Goal: Task Accomplishment & Management: Manage account settings

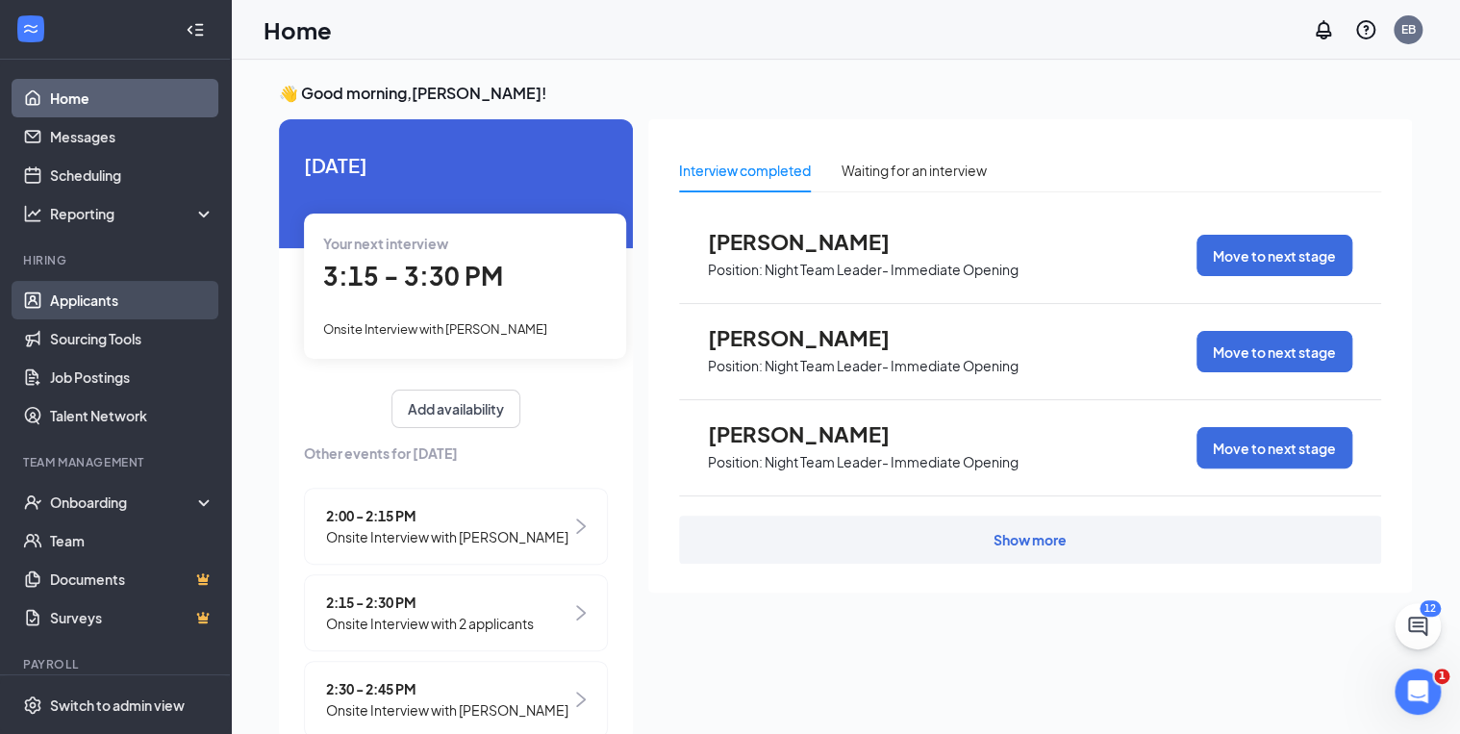
click at [100, 304] on link "Applicants" at bounding box center [132, 300] width 164 height 38
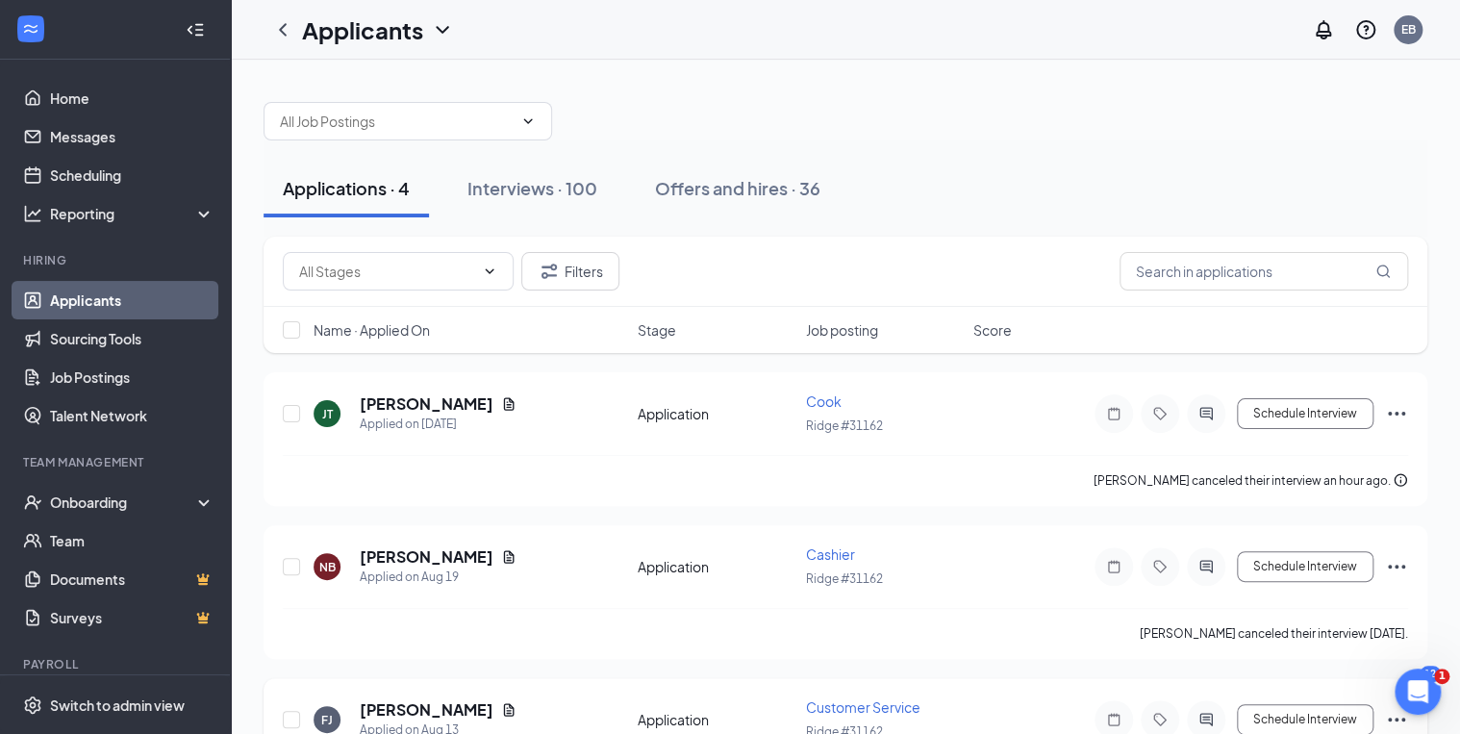
scroll to position [77, 0]
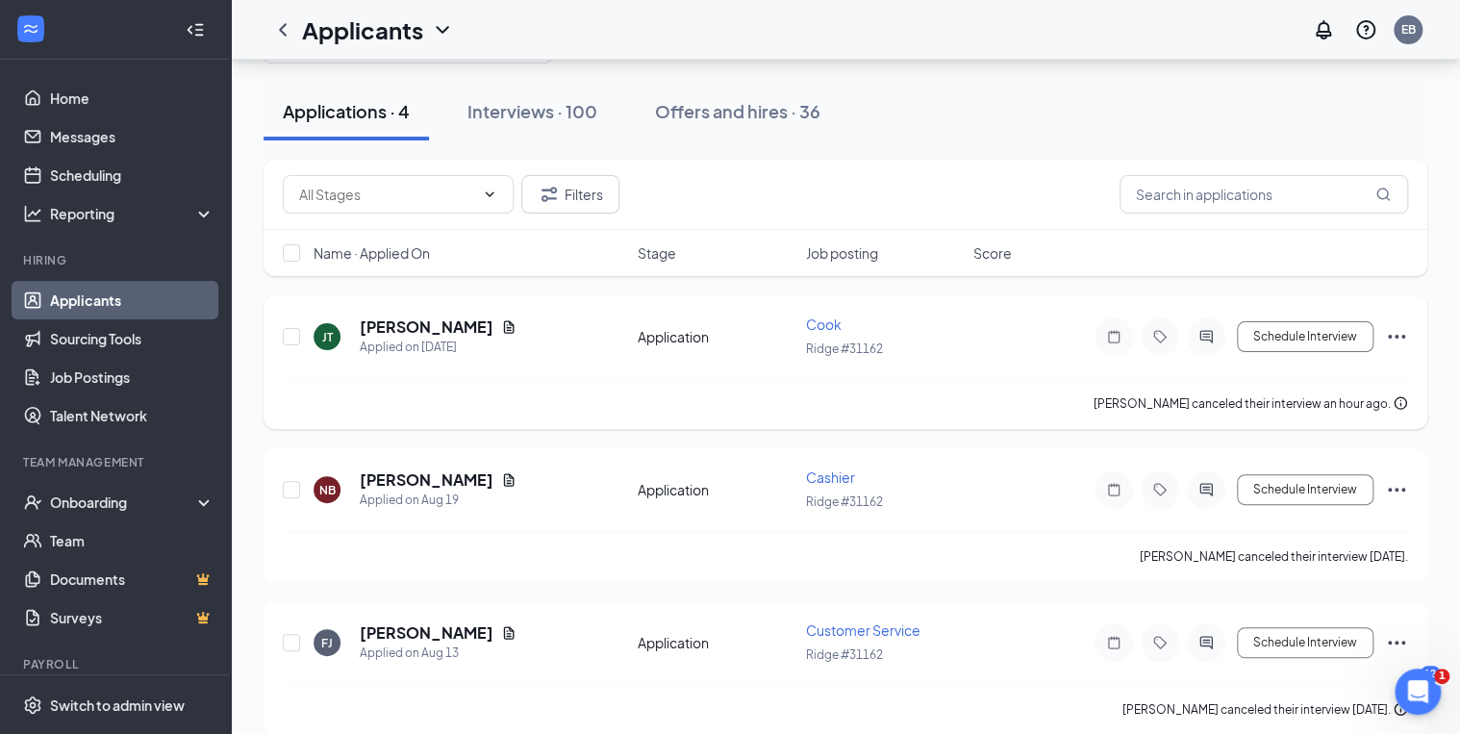
click at [1393, 336] on icon "Ellipses" at bounding box center [1396, 336] width 23 height 23
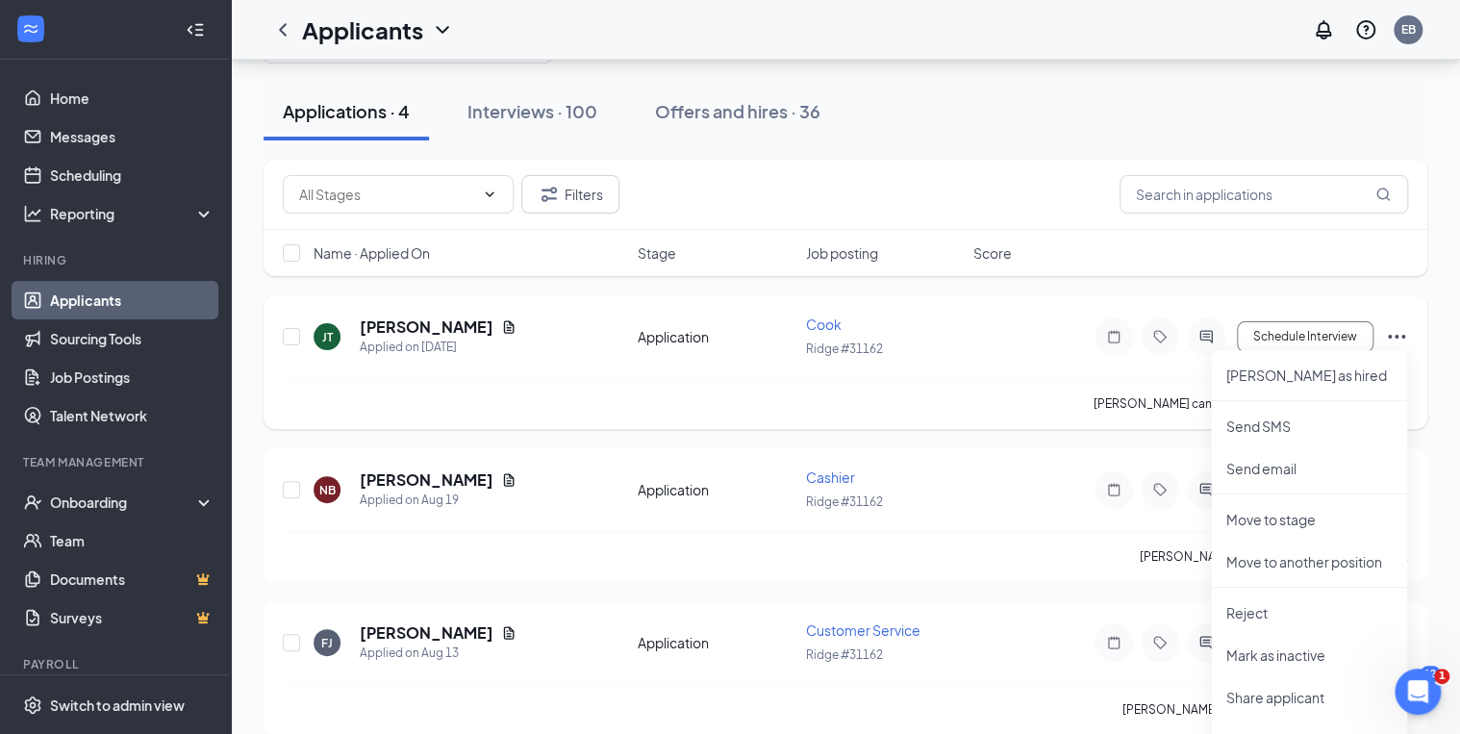
click at [896, 386] on div "[PERSON_NAME] canceled their interview an hour ago." at bounding box center [845, 403] width 1125 height 51
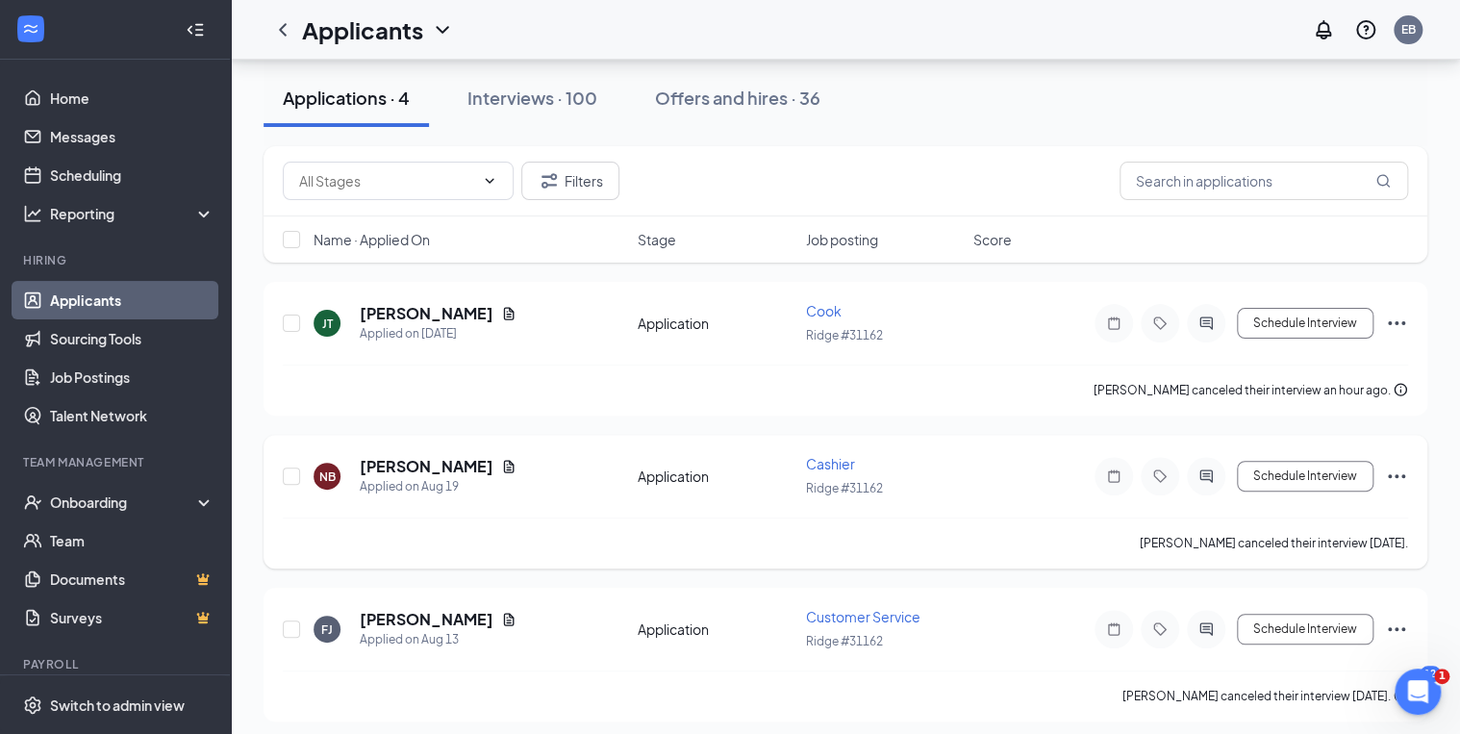
scroll to position [0, 0]
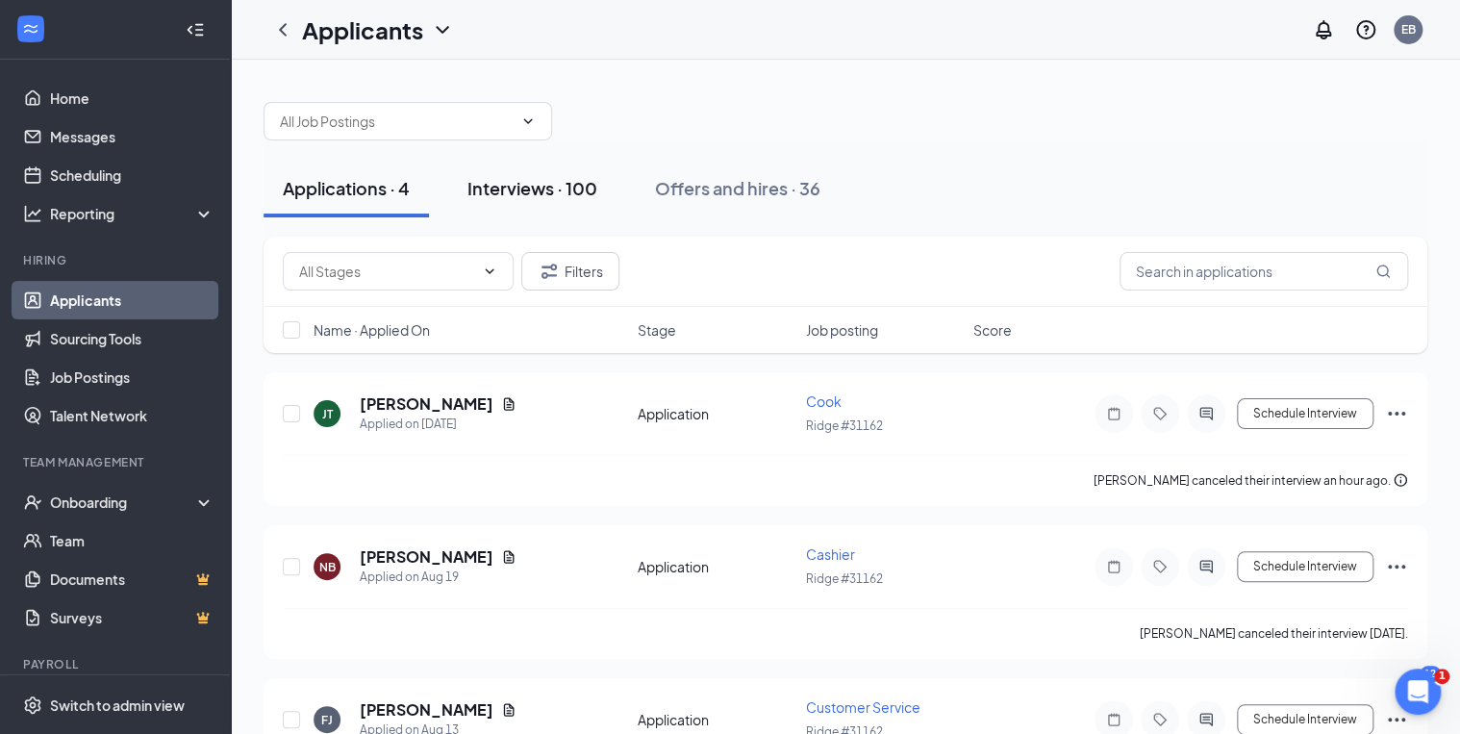
click at [523, 200] on button "Interviews · 100" at bounding box center [532, 189] width 168 height 58
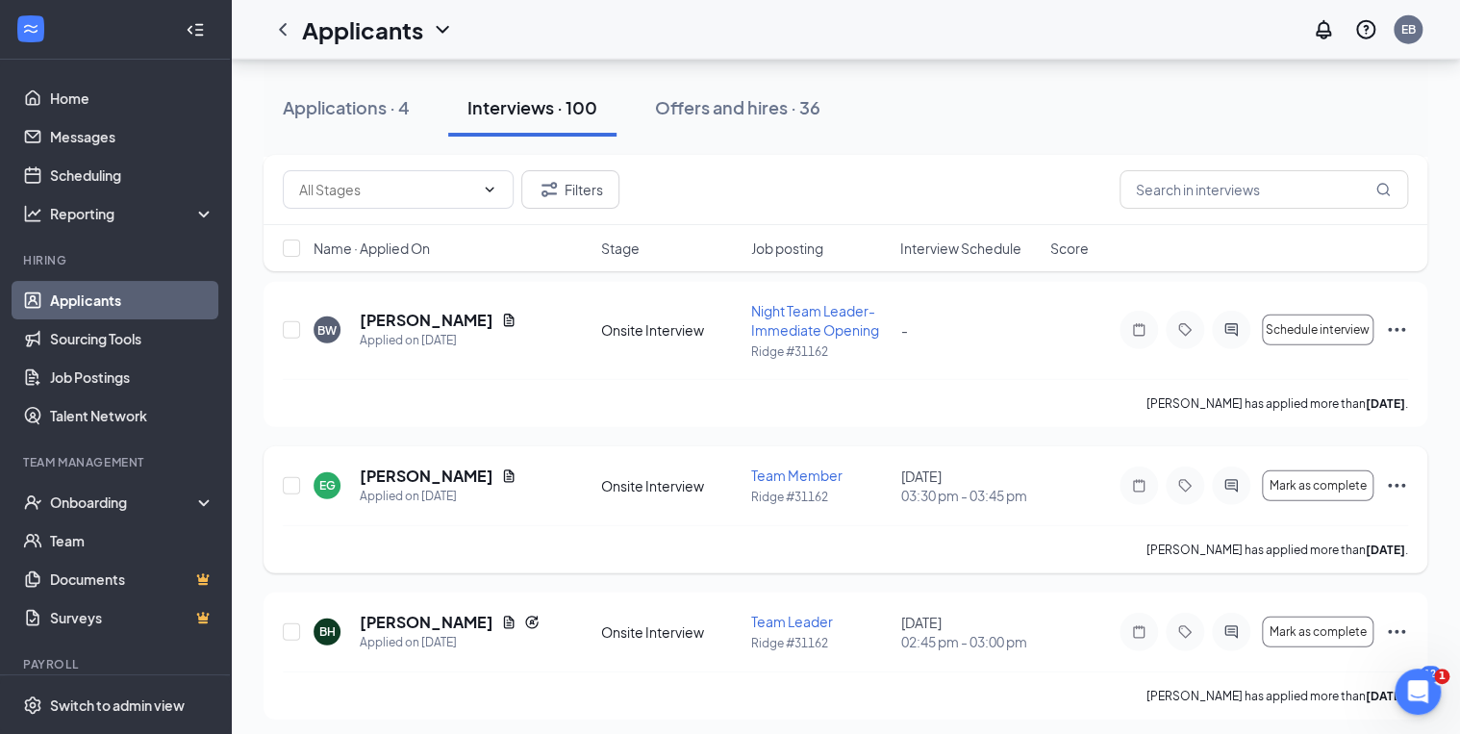
scroll to position [2462, 0]
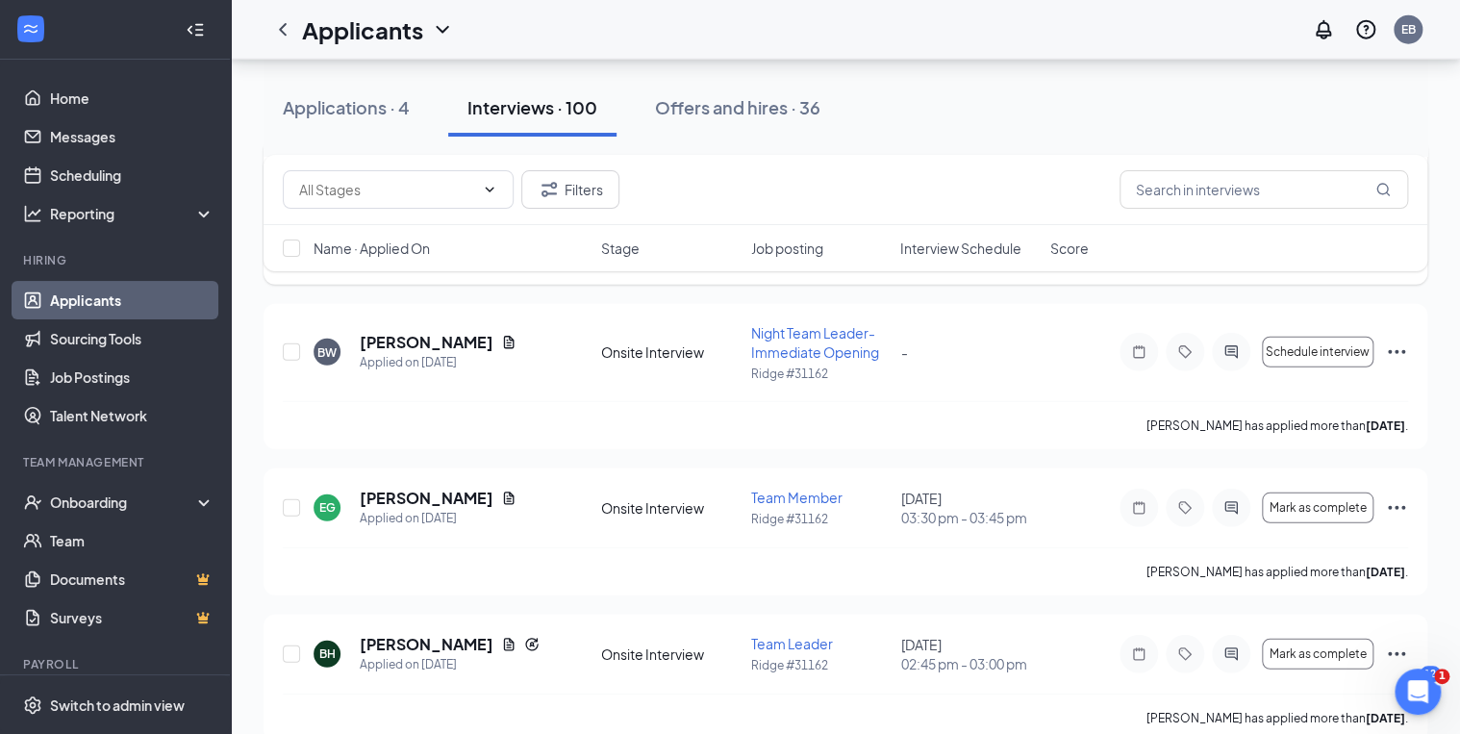
drag, startPoint x: 920, startPoint y: 347, endPoint x: 935, endPoint y: 352, distance: 16.1
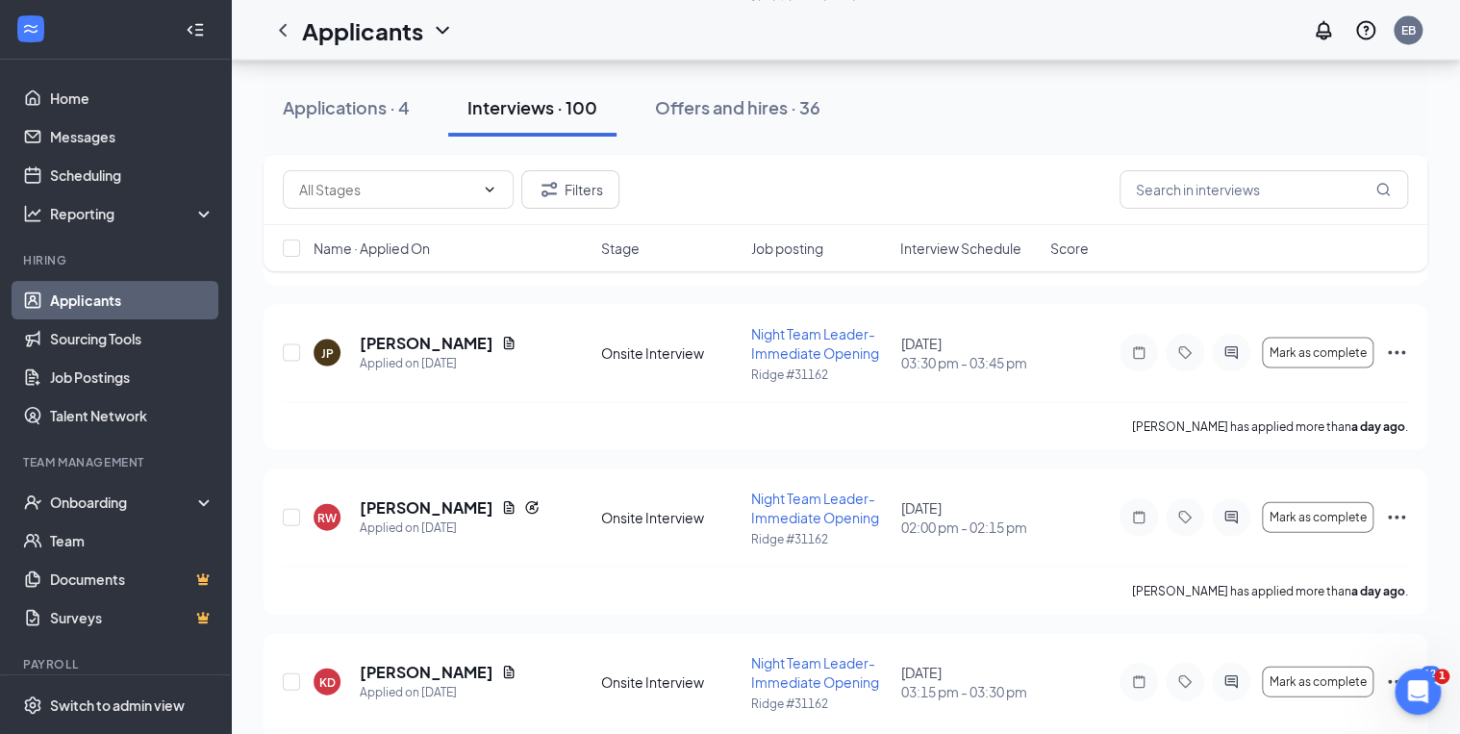
scroll to position [0, 0]
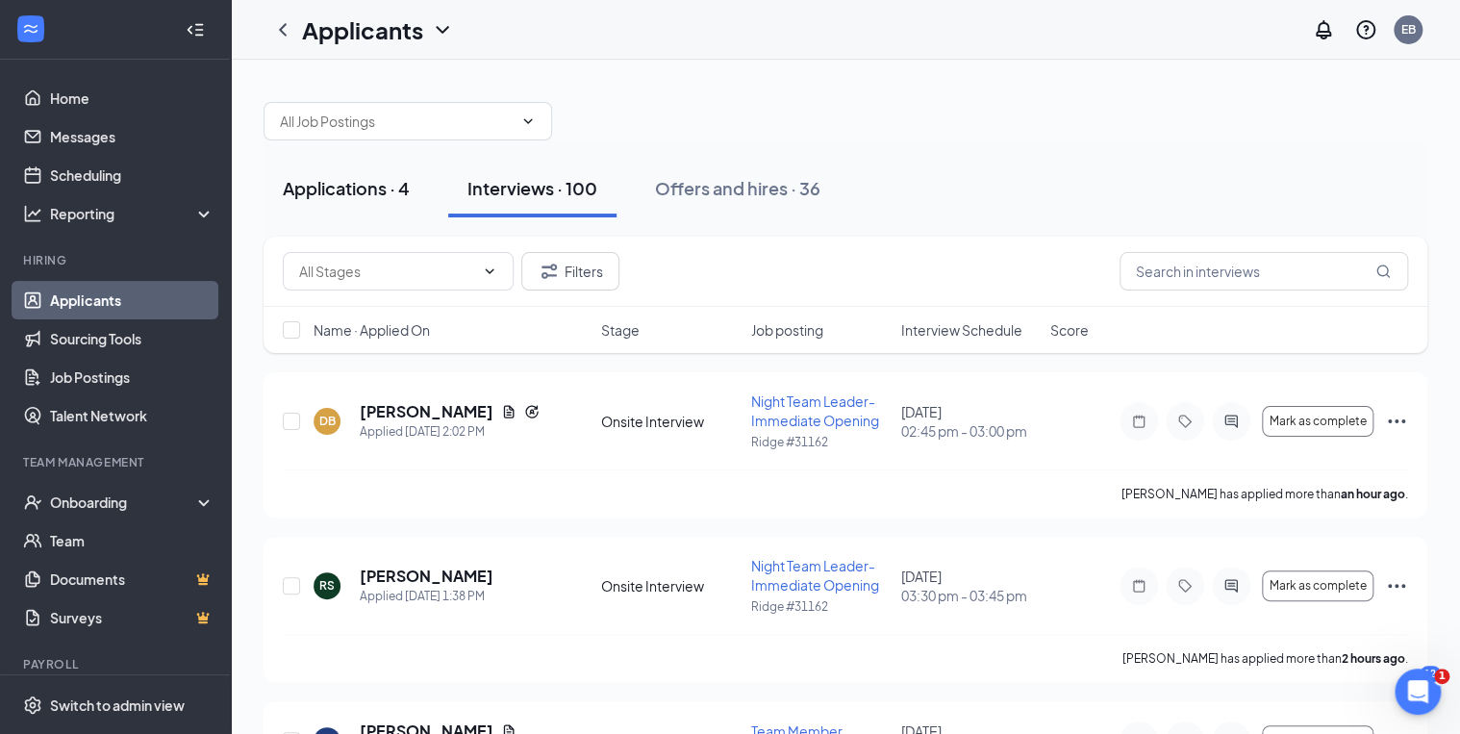
click at [362, 196] on div "Applications · 4" at bounding box center [346, 188] width 127 height 24
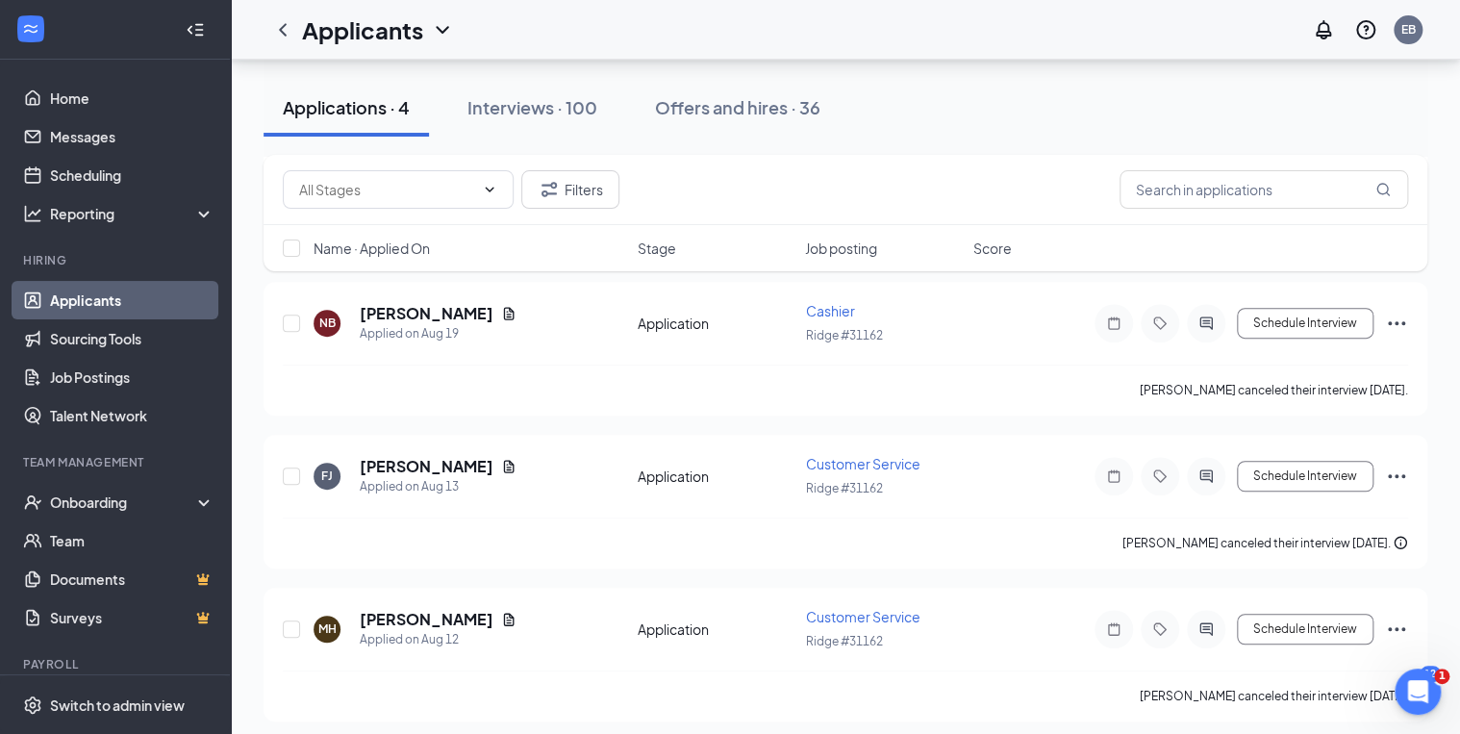
scroll to position [244, 0]
click at [54, 170] on link "Scheduling" at bounding box center [132, 175] width 164 height 38
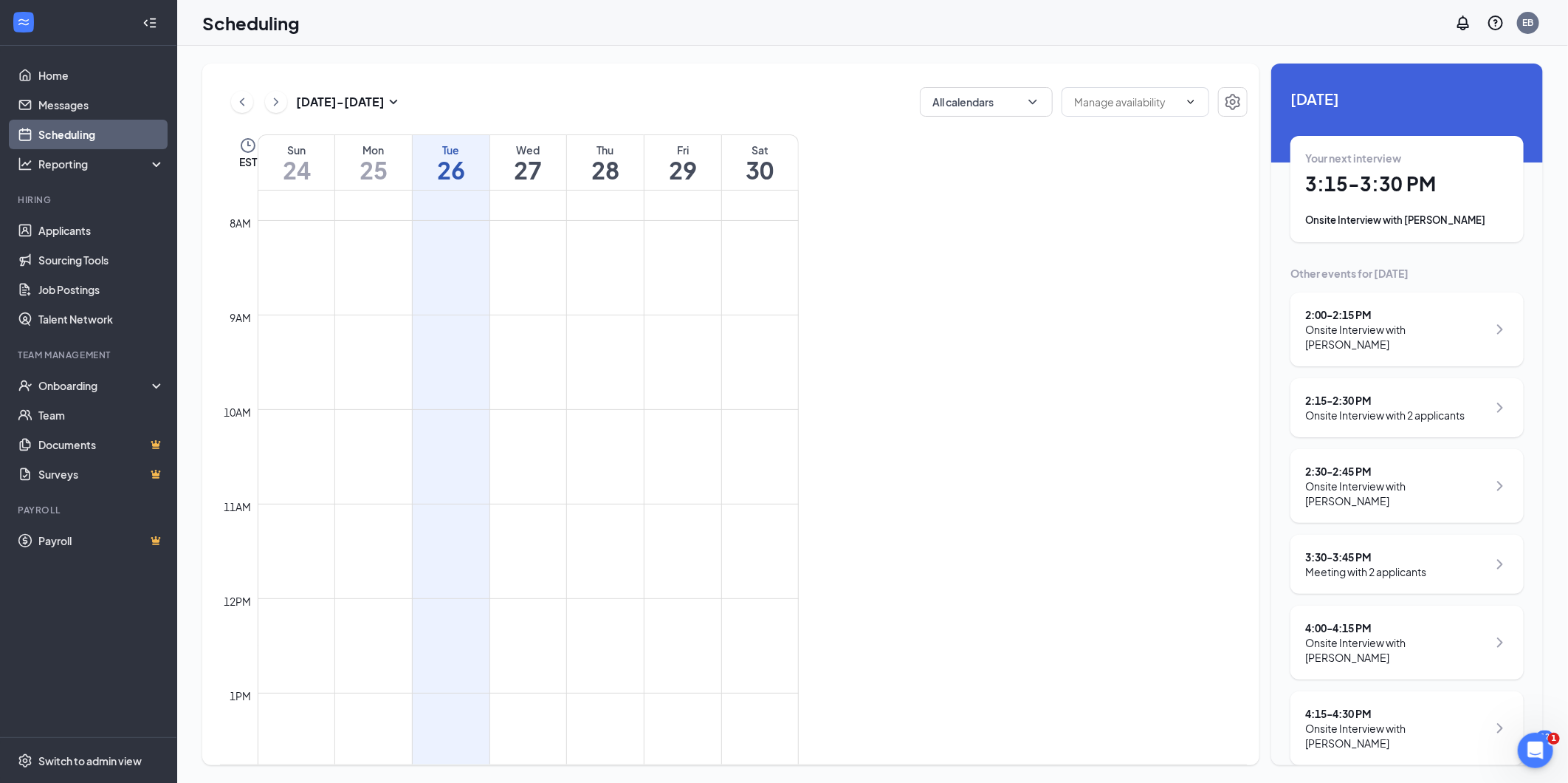
scroll to position [726, 0]
drag, startPoint x: 1125, startPoint y: 2, endPoint x: 1180, endPoint y: 294, distance: 297.1
click at [1129, 297] on div "12am 1am 2am 3am 4am 5am 6am 7am 8am 9am 10am 11am 12pm 1pm 2pm 3pm 4pm 5pm 6pm…" at bounding box center [734, 477] width 1027 height 573
click at [1129, 325] on icon "ChevronRight" at bounding box center [1500, 329] width 6 height 10
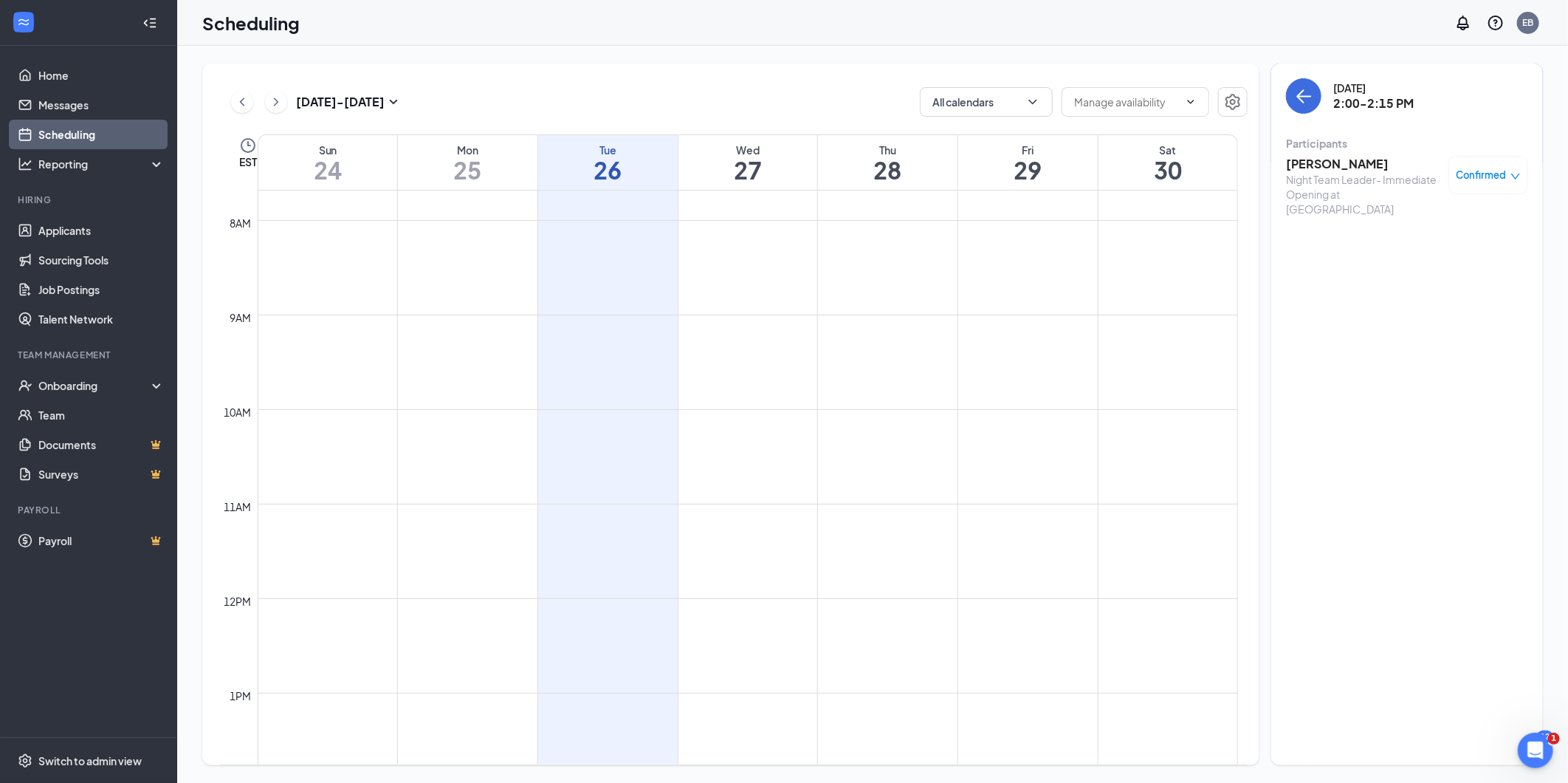
click at [1129, 113] on div "[DATE] 2:00-2:15 PM" at bounding box center [1407, 96] width 242 height 35
click at [1129, 100] on icon "ArrowLeft" at bounding box center [1303, 95] width 18 height 18
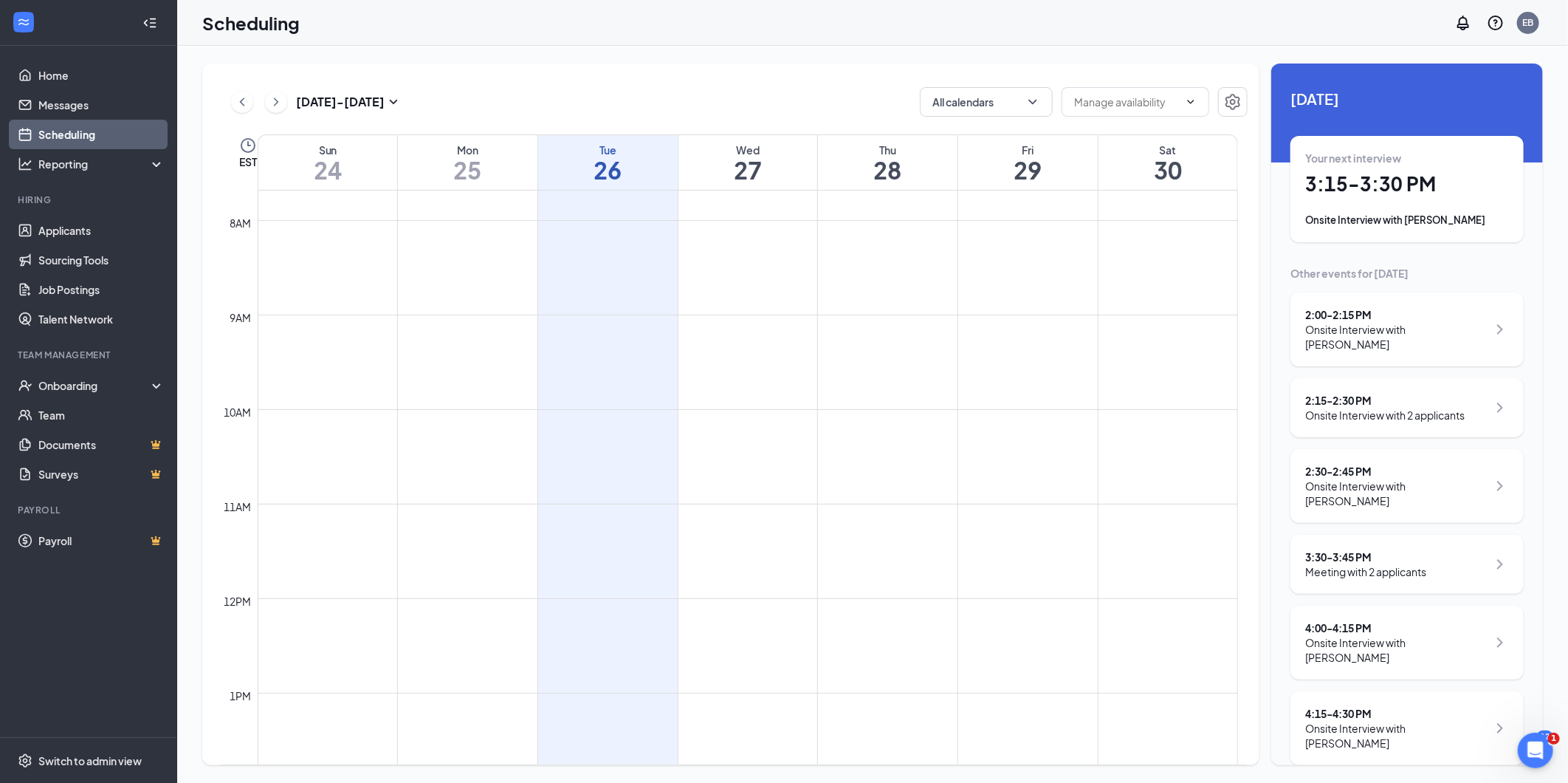
click at [1129, 330] on div "Onsite Interview with [PERSON_NAME]" at bounding box center [1397, 336] width 183 height 29
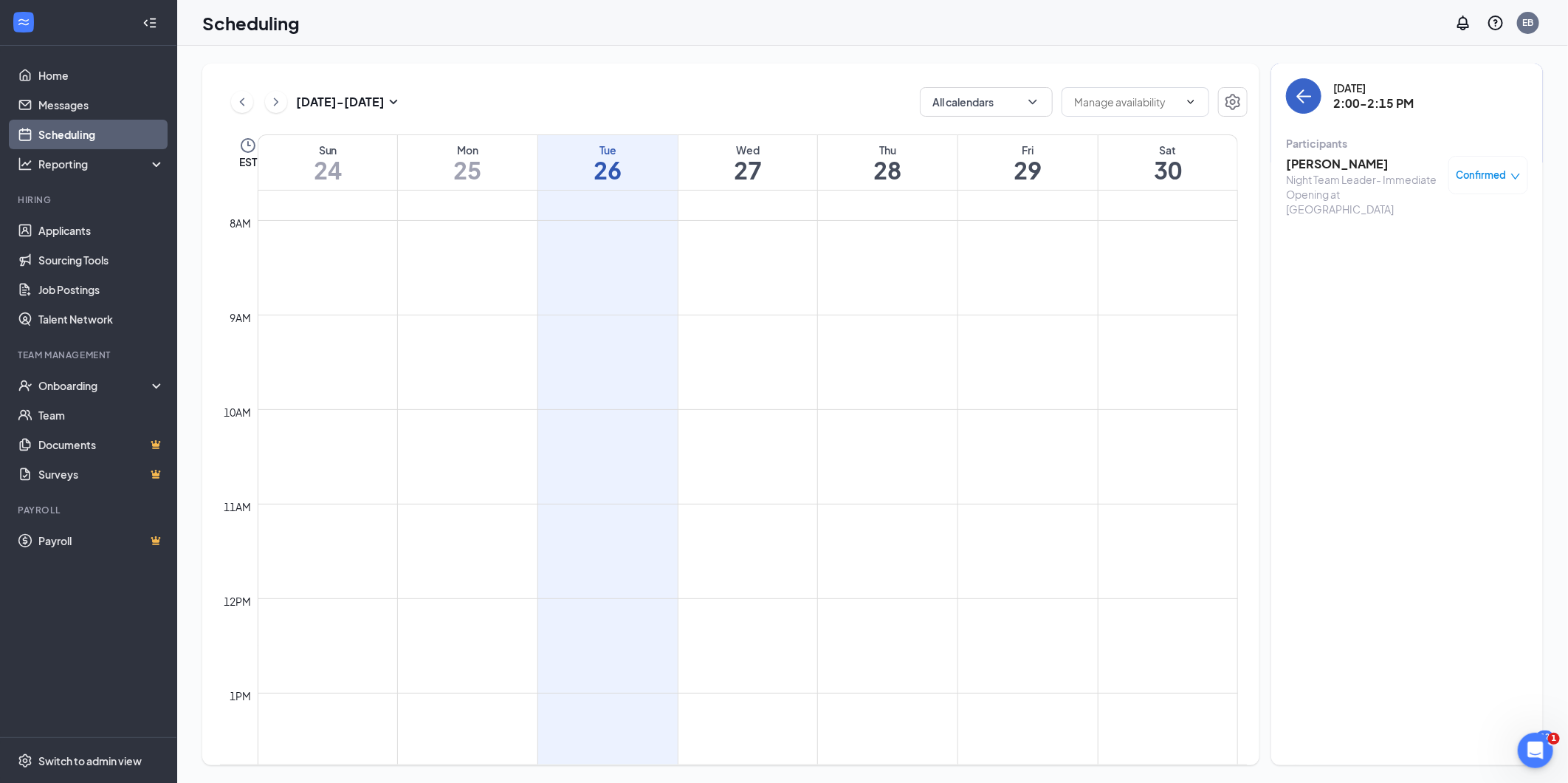
click at [1129, 94] on icon "ArrowLeft" at bounding box center [1303, 95] width 18 height 18
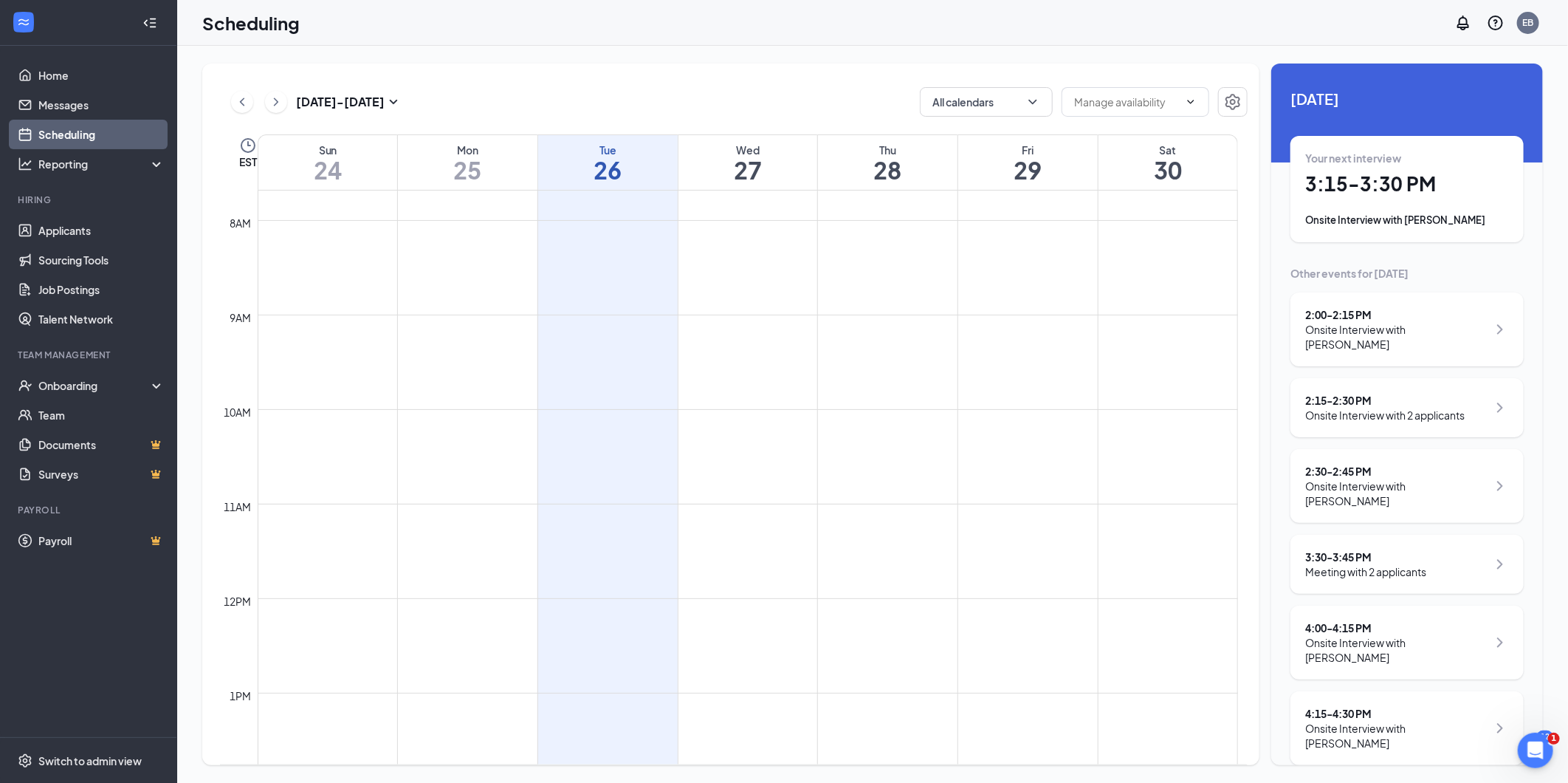
click at [1129, 326] on icon "ChevronRight" at bounding box center [1500, 329] width 18 height 18
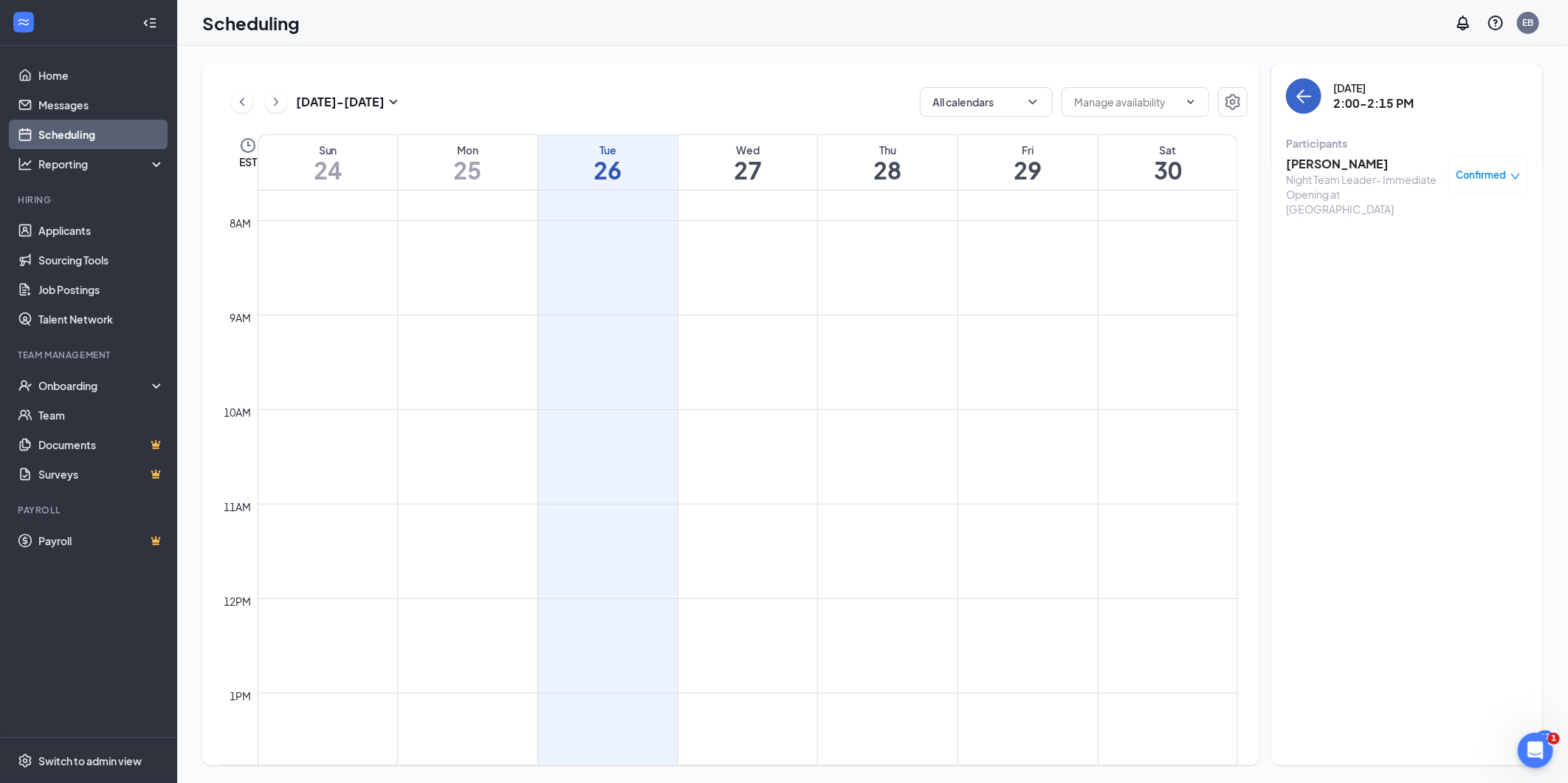
click at [1129, 107] on button "back-button" at bounding box center [1304, 96] width 35 height 35
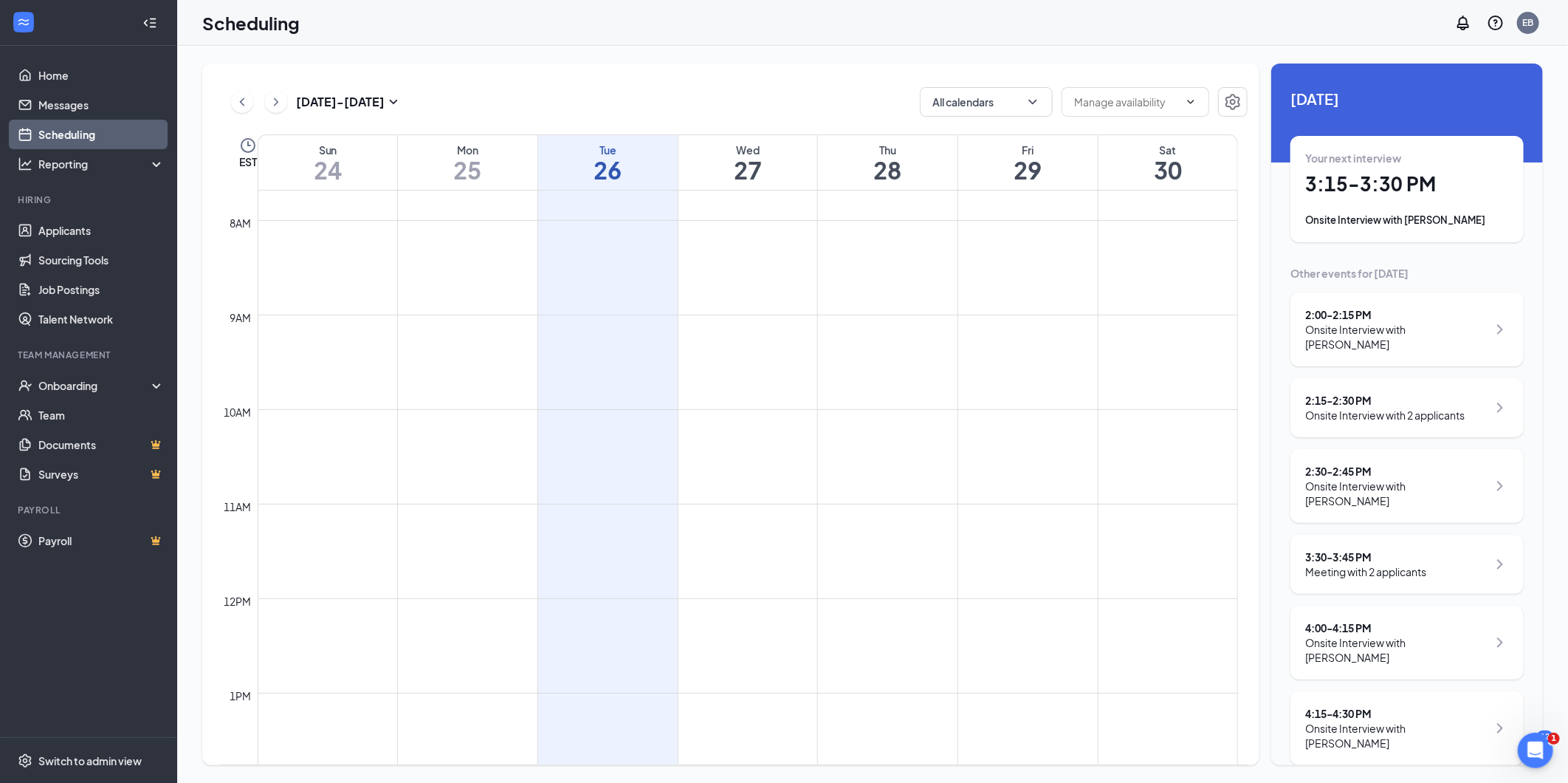
click at [1129, 477] on icon "ChevronRight" at bounding box center [1500, 485] width 18 height 18
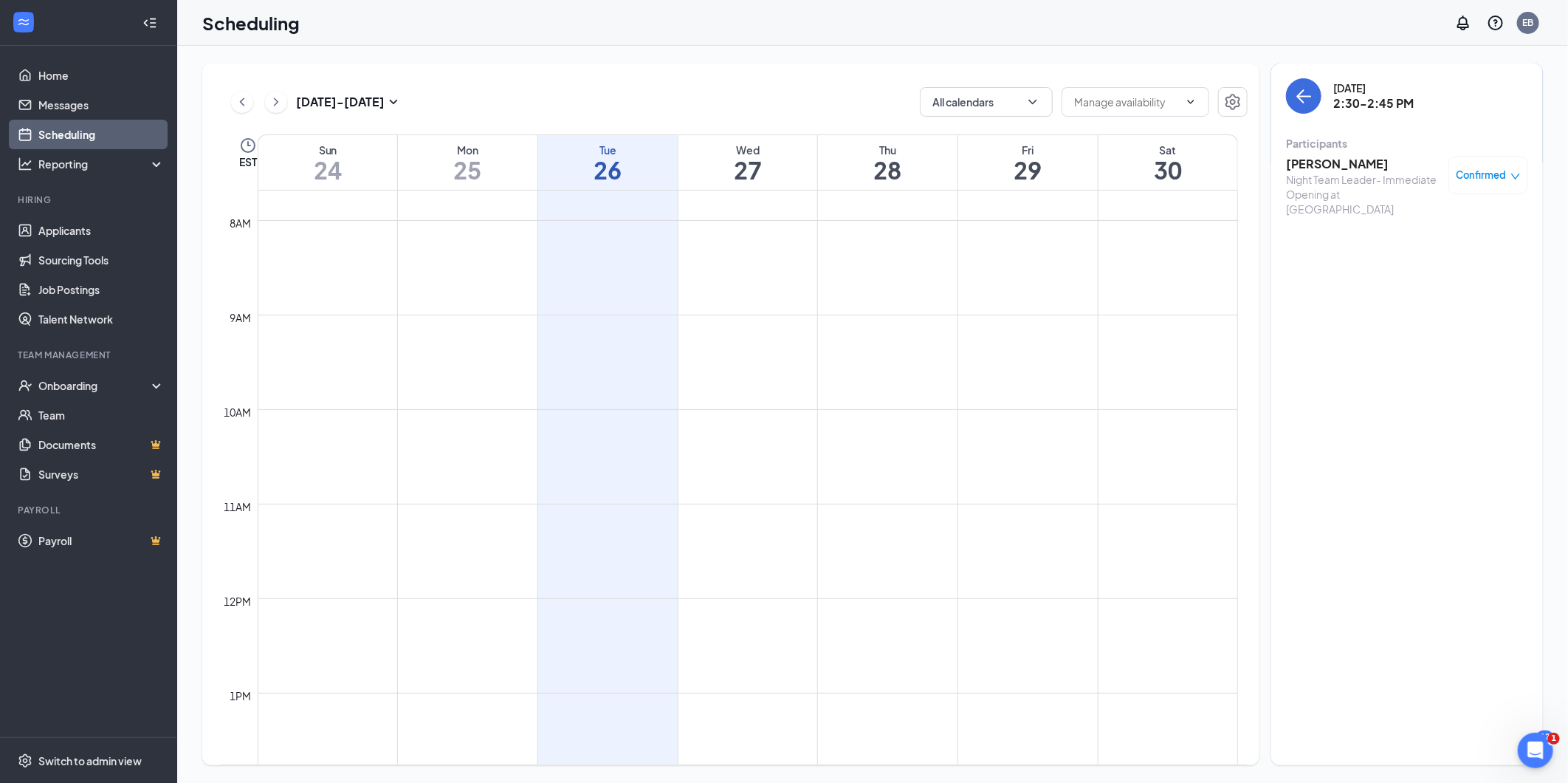
click at [1129, 190] on div "Night Team Leader- Immediate Opening at [GEOGRAPHIC_DATA]" at bounding box center [1364, 194] width 155 height 45
click at [1129, 96] on button "back-button" at bounding box center [1304, 96] width 35 height 35
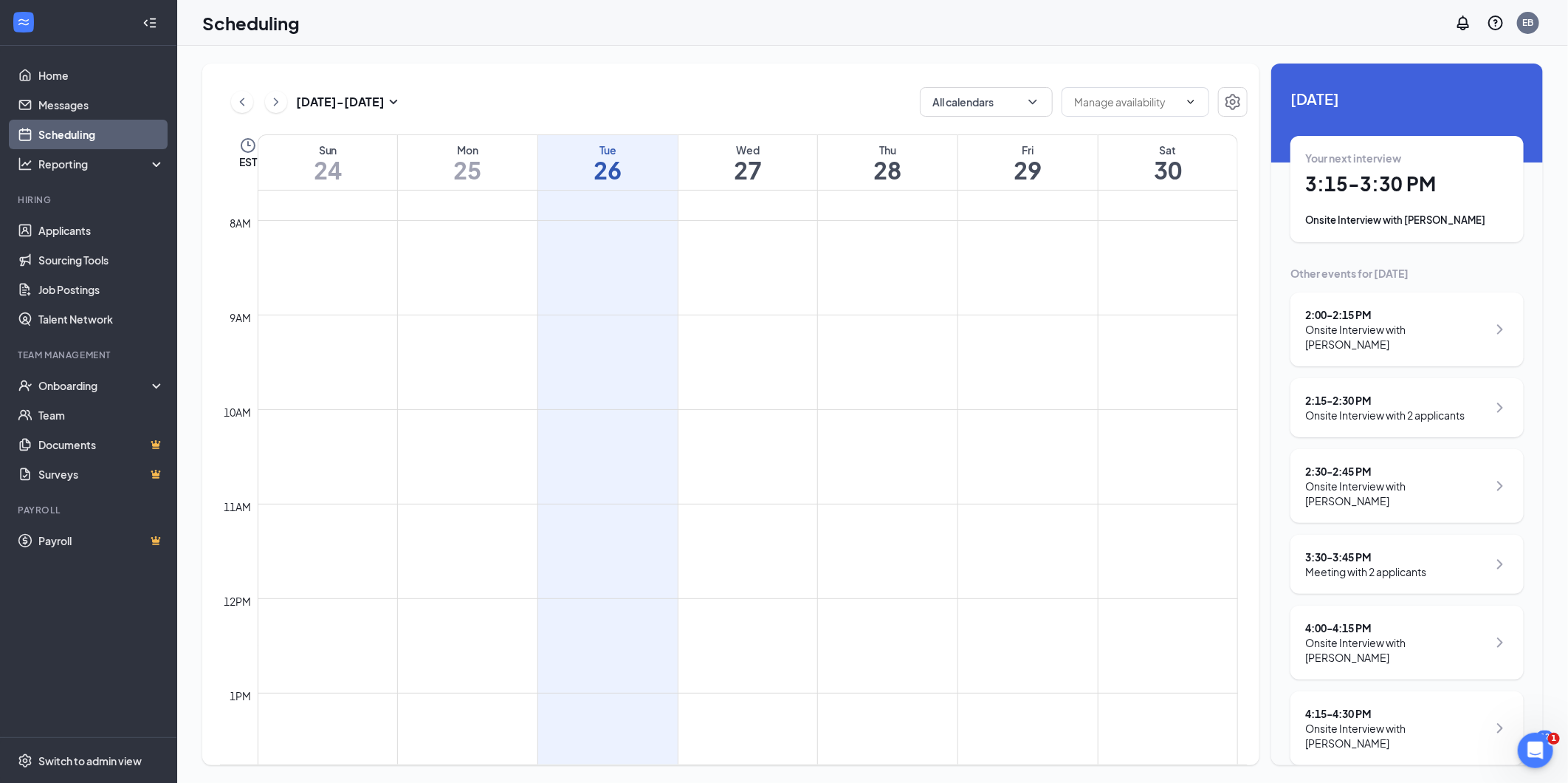
click at [1129, 225] on div "Onsite Interview with [PERSON_NAME]" at bounding box center [1407, 220] width 203 height 15
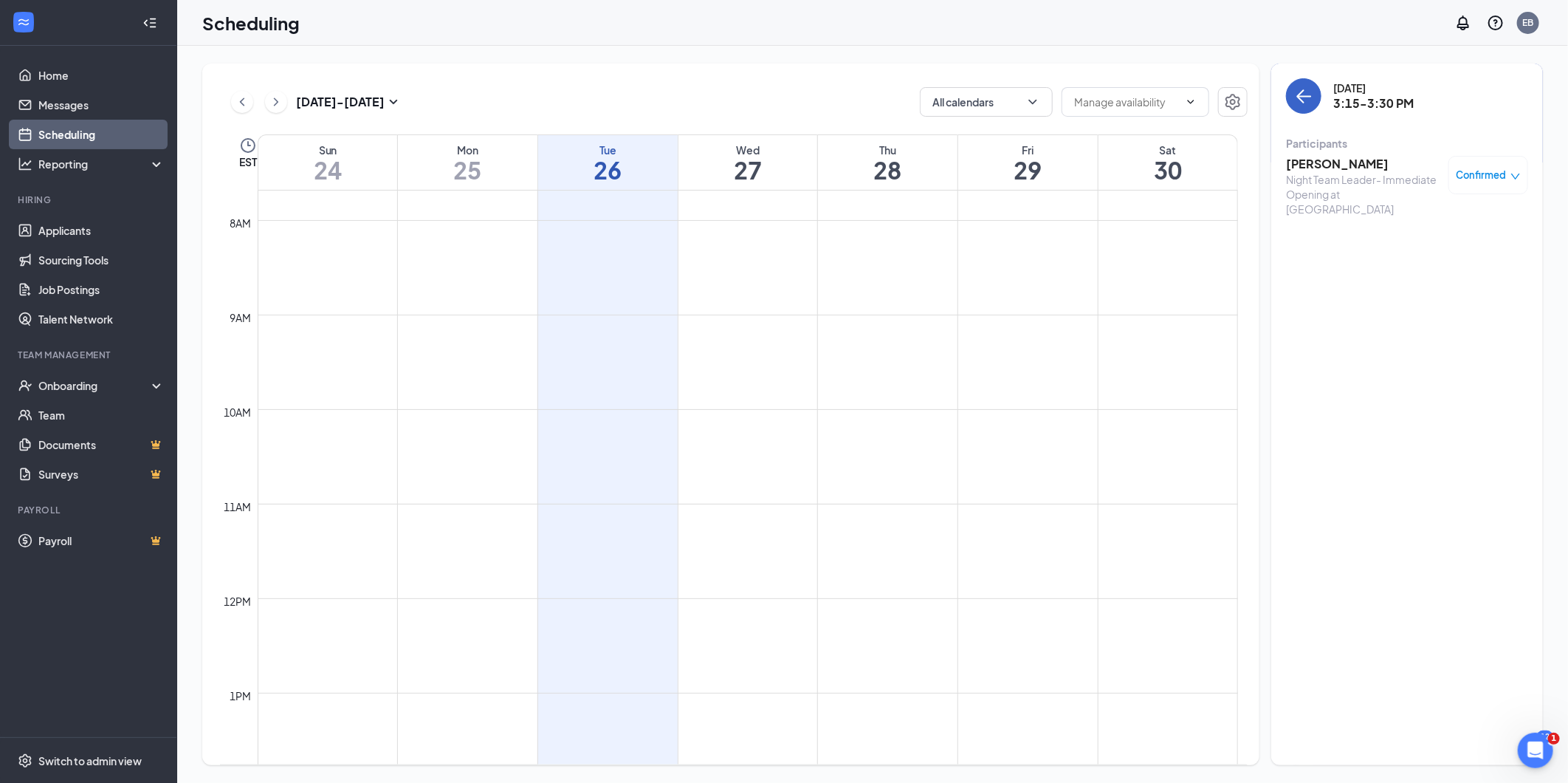
click at [1129, 111] on button "back-button" at bounding box center [1304, 96] width 35 height 35
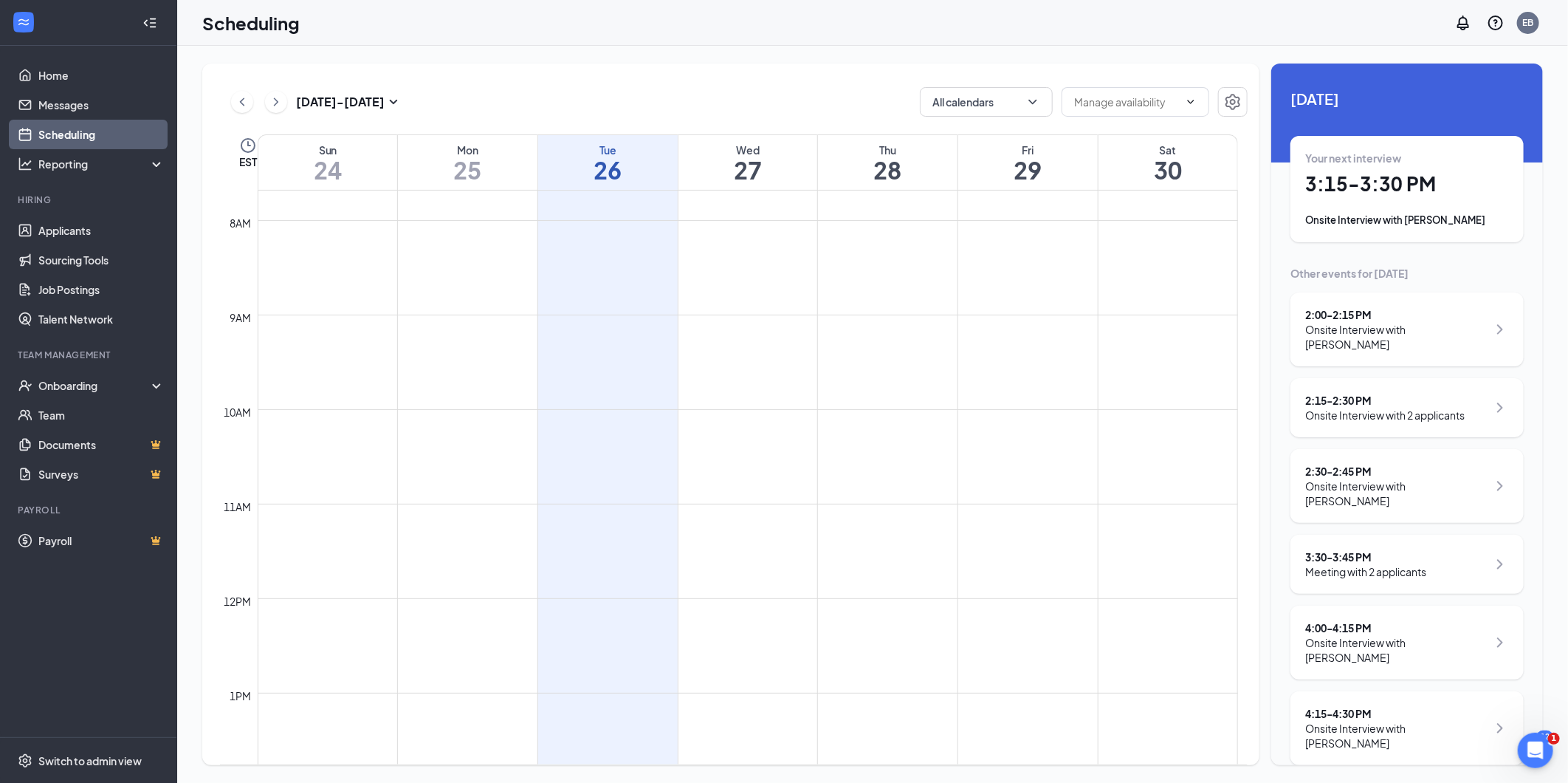
click at [1129, 408] on div "Onsite Interview with 2 applicants" at bounding box center [1385, 415] width 160 height 15
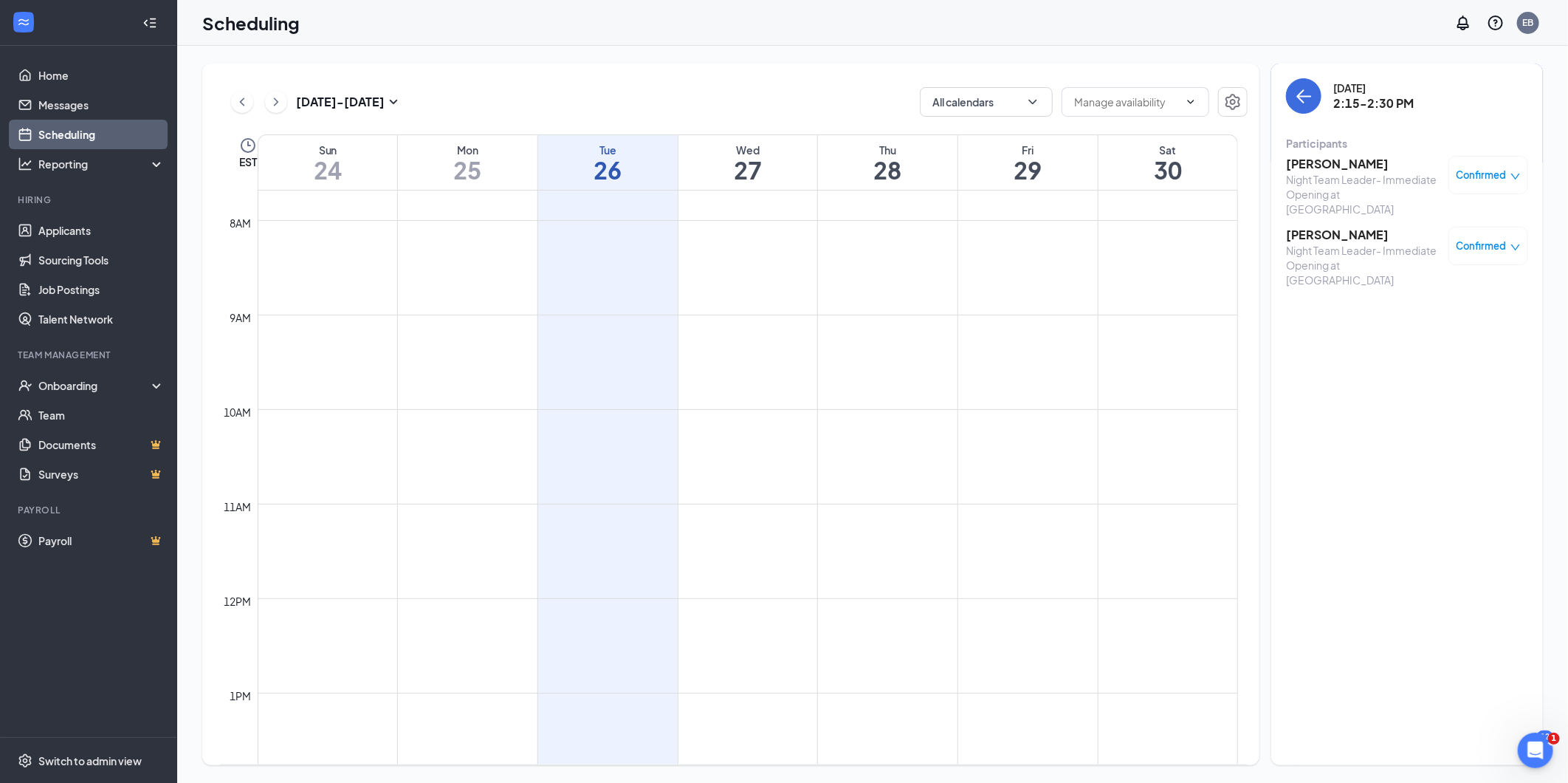
click at [1129, 235] on div "Confirmed" at bounding box center [1488, 246] width 80 height 38
click at [1129, 244] on icon "down" at bounding box center [1516, 247] width 9 height 6
click at [1129, 306] on span "Mark complete" at bounding box center [1431, 304] width 74 height 16
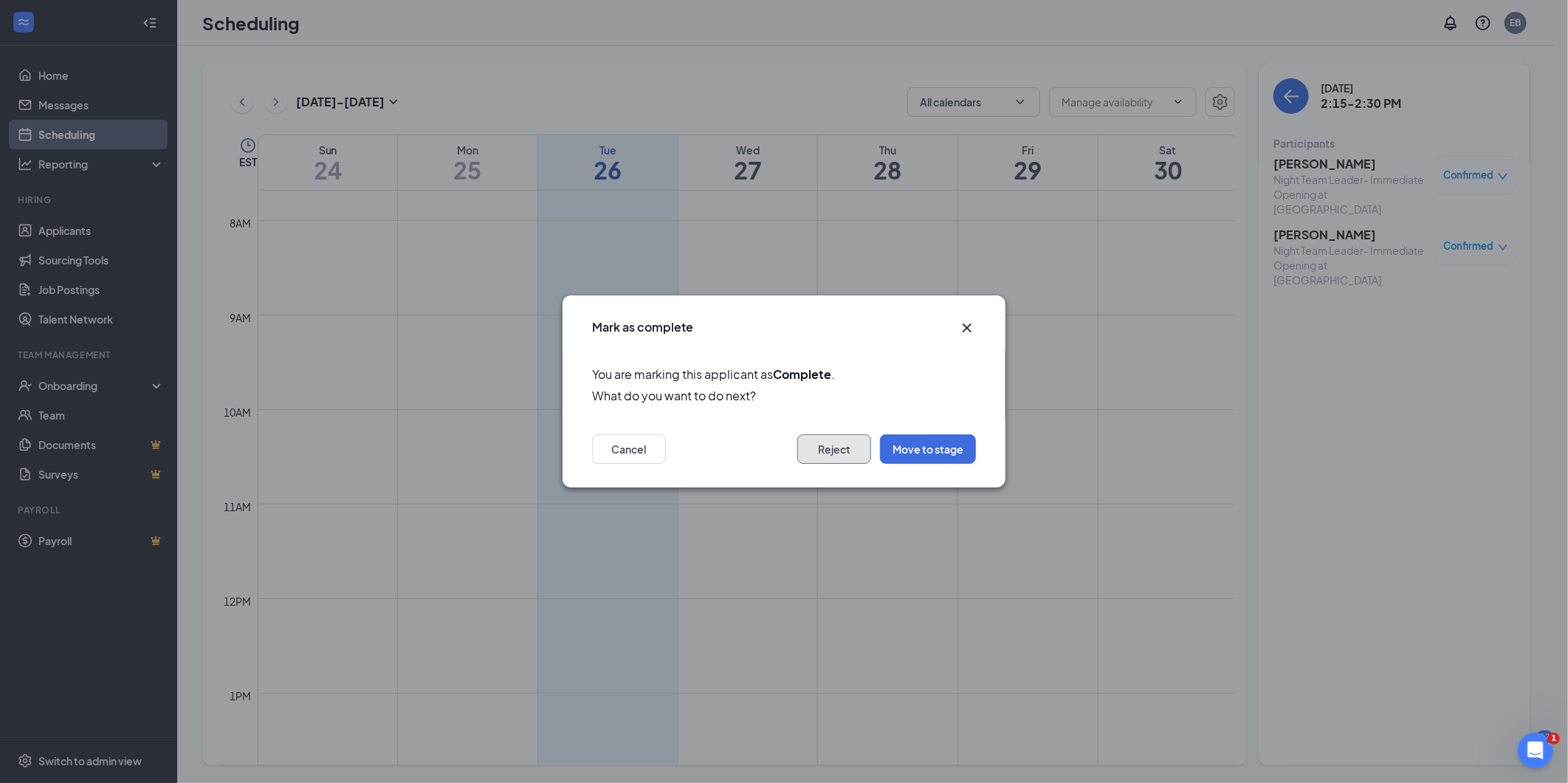
click at [833, 455] on button "Reject" at bounding box center [834, 449] width 74 height 29
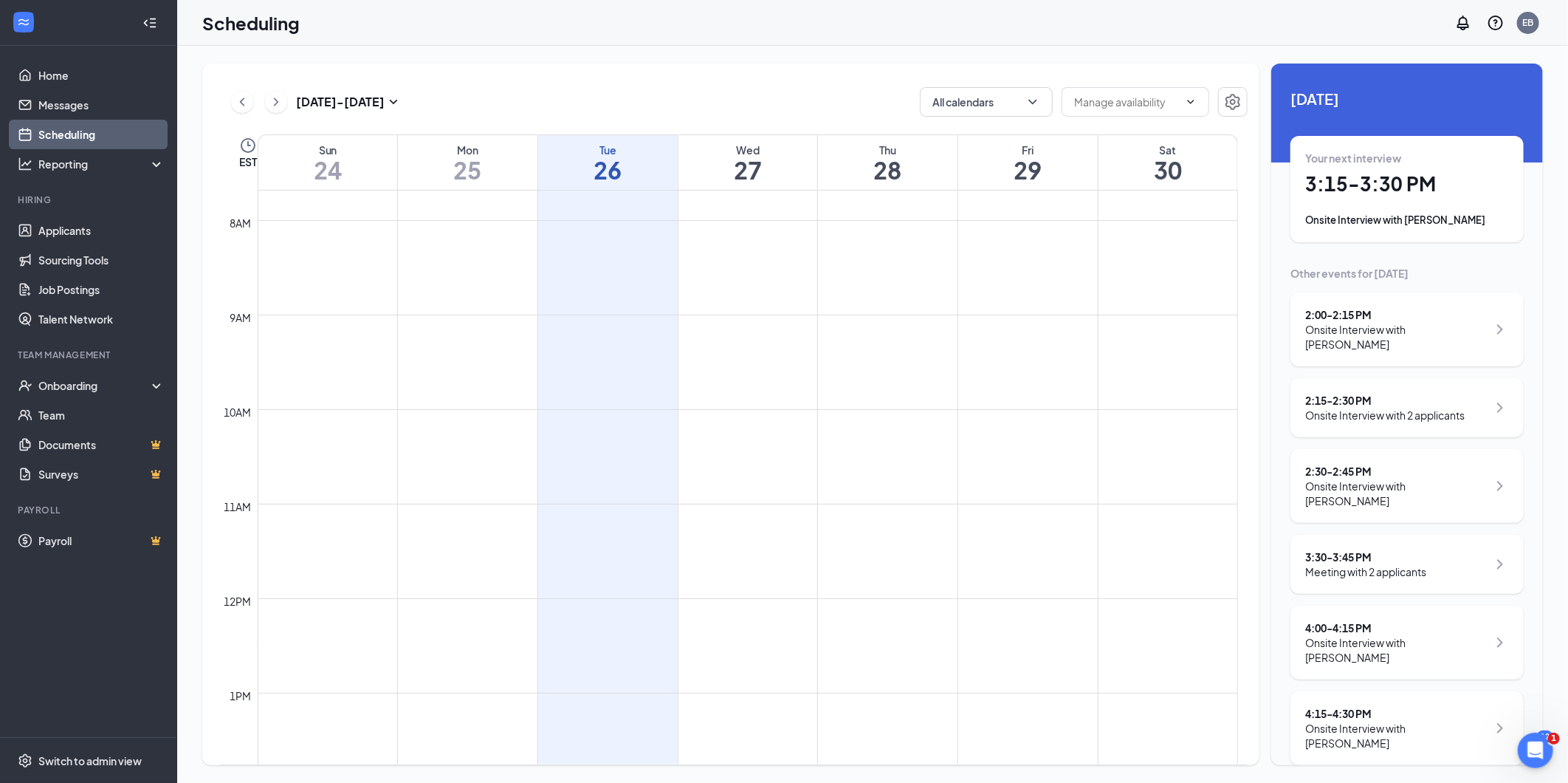
click at [1129, 226] on div "Onsite Interview with [PERSON_NAME]" at bounding box center [1407, 220] width 203 height 15
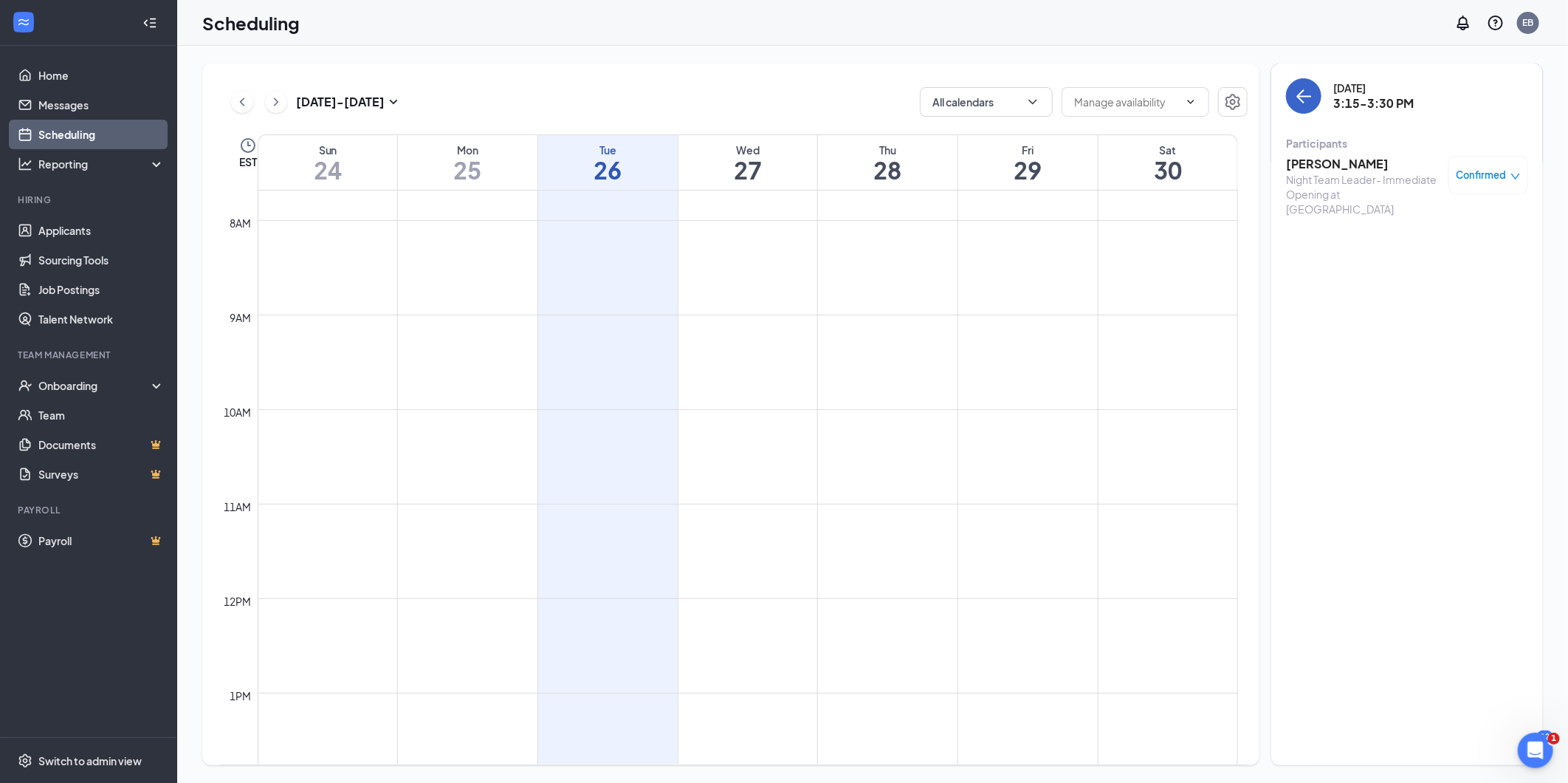
click at [1129, 106] on button "back-button" at bounding box center [1304, 96] width 35 height 35
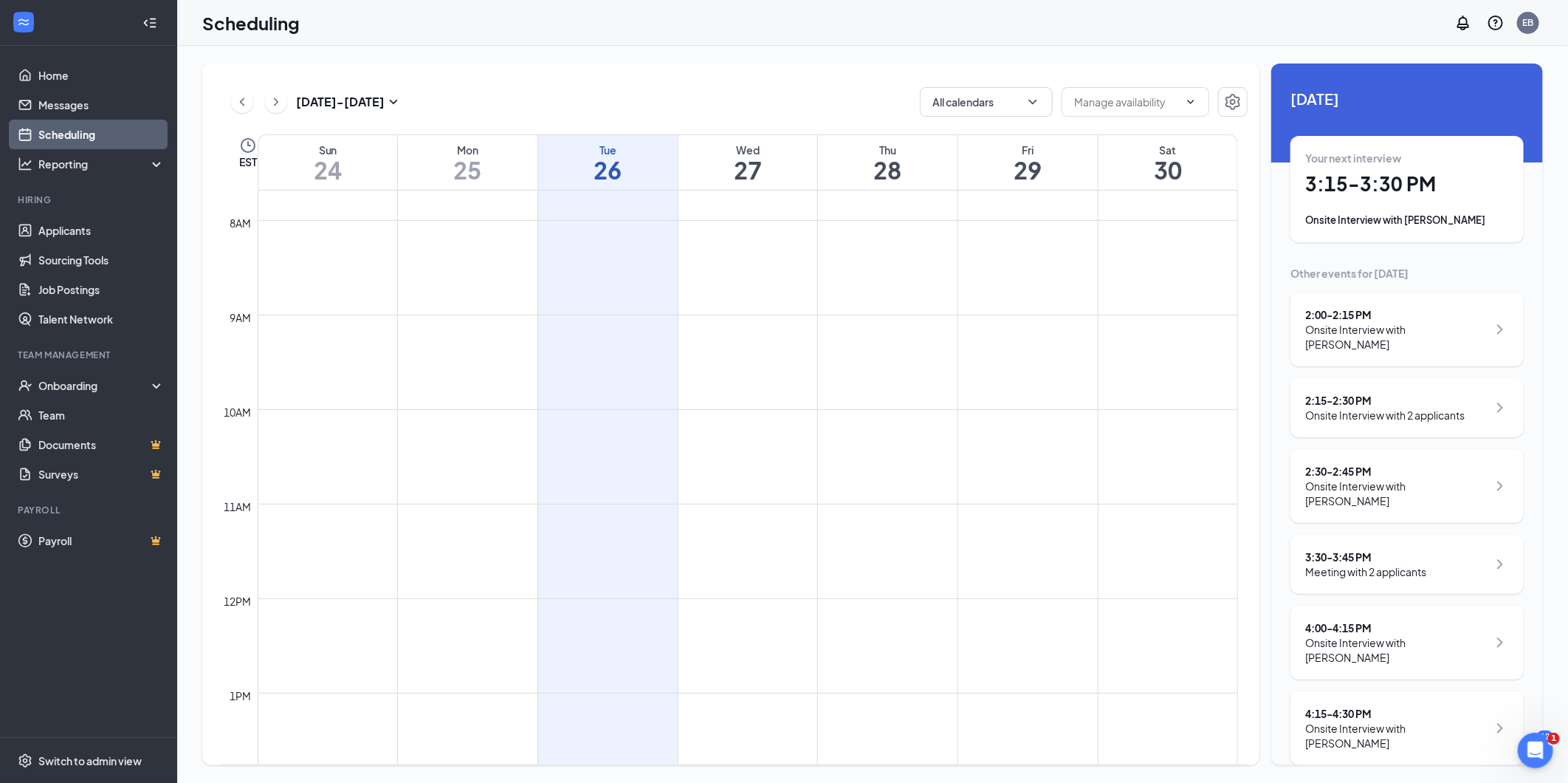
click at [1129, 408] on div "Onsite Interview with 2 applicants" at bounding box center [1385, 415] width 160 height 15
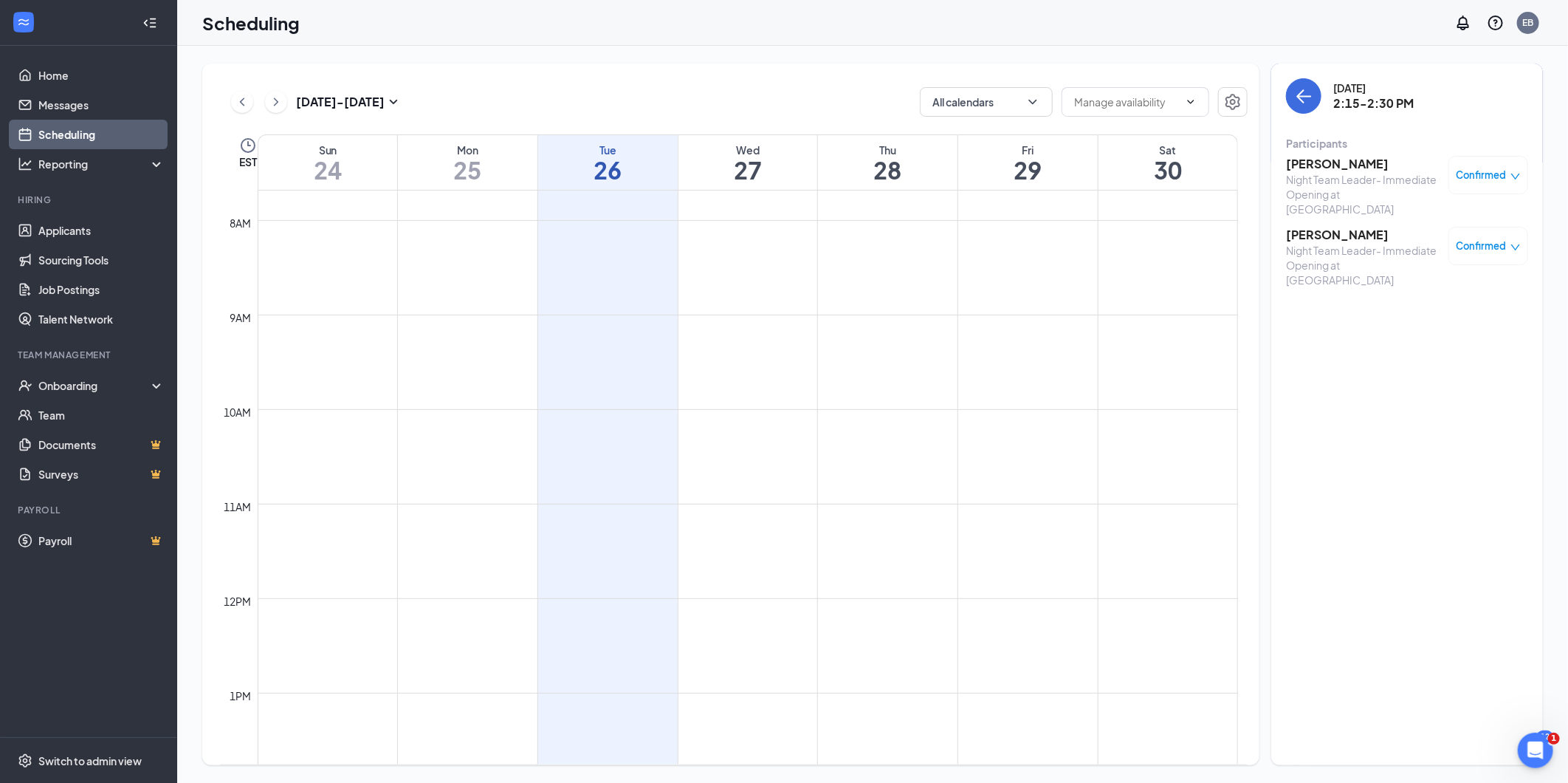
click at [1129, 244] on icon "down" at bounding box center [1516, 247] width 9 height 6
click at [1129, 302] on span "Mark complete" at bounding box center [1431, 304] width 74 height 16
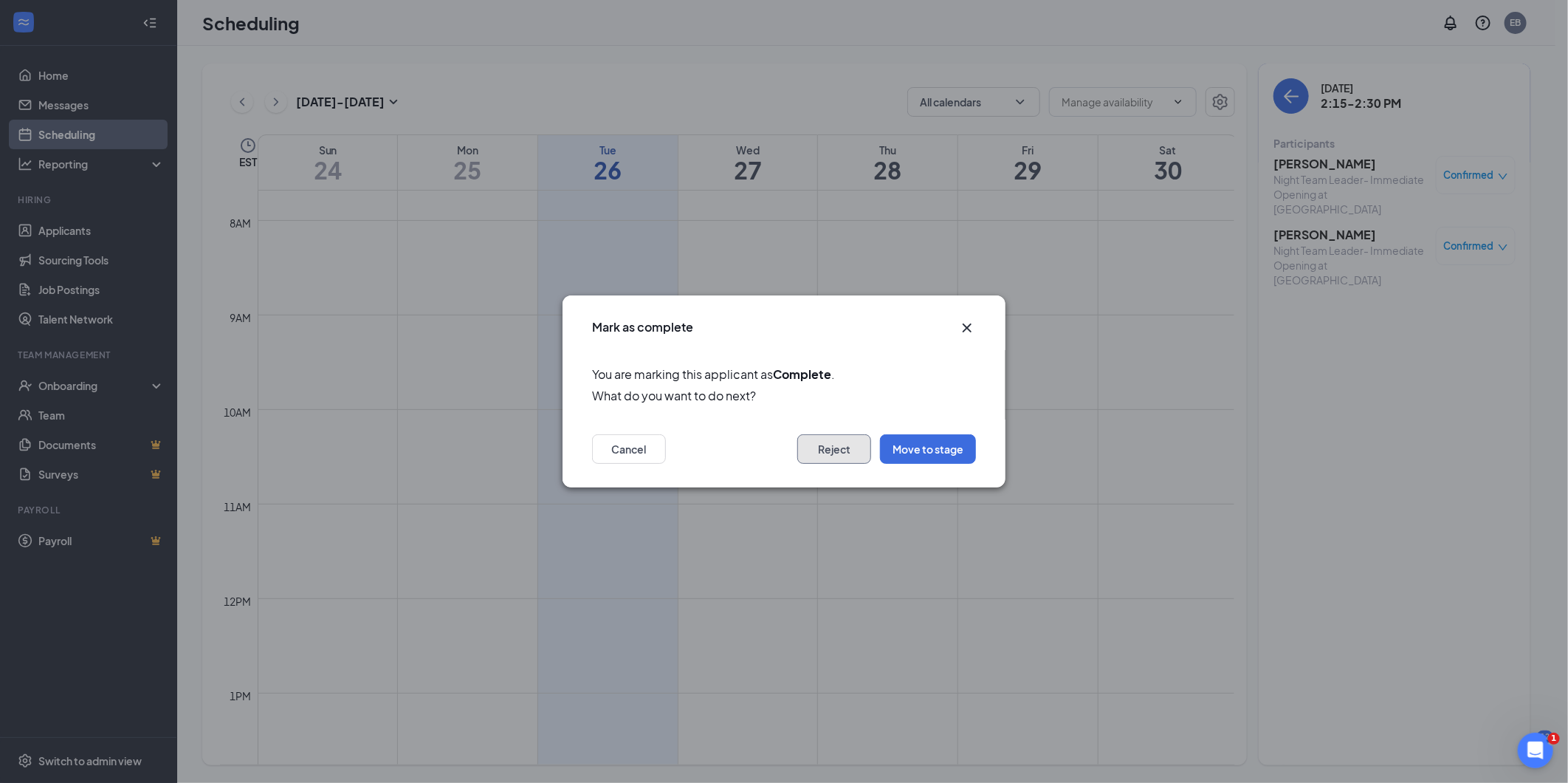
click at [846, 447] on button "Reject" at bounding box center [834, 449] width 74 height 29
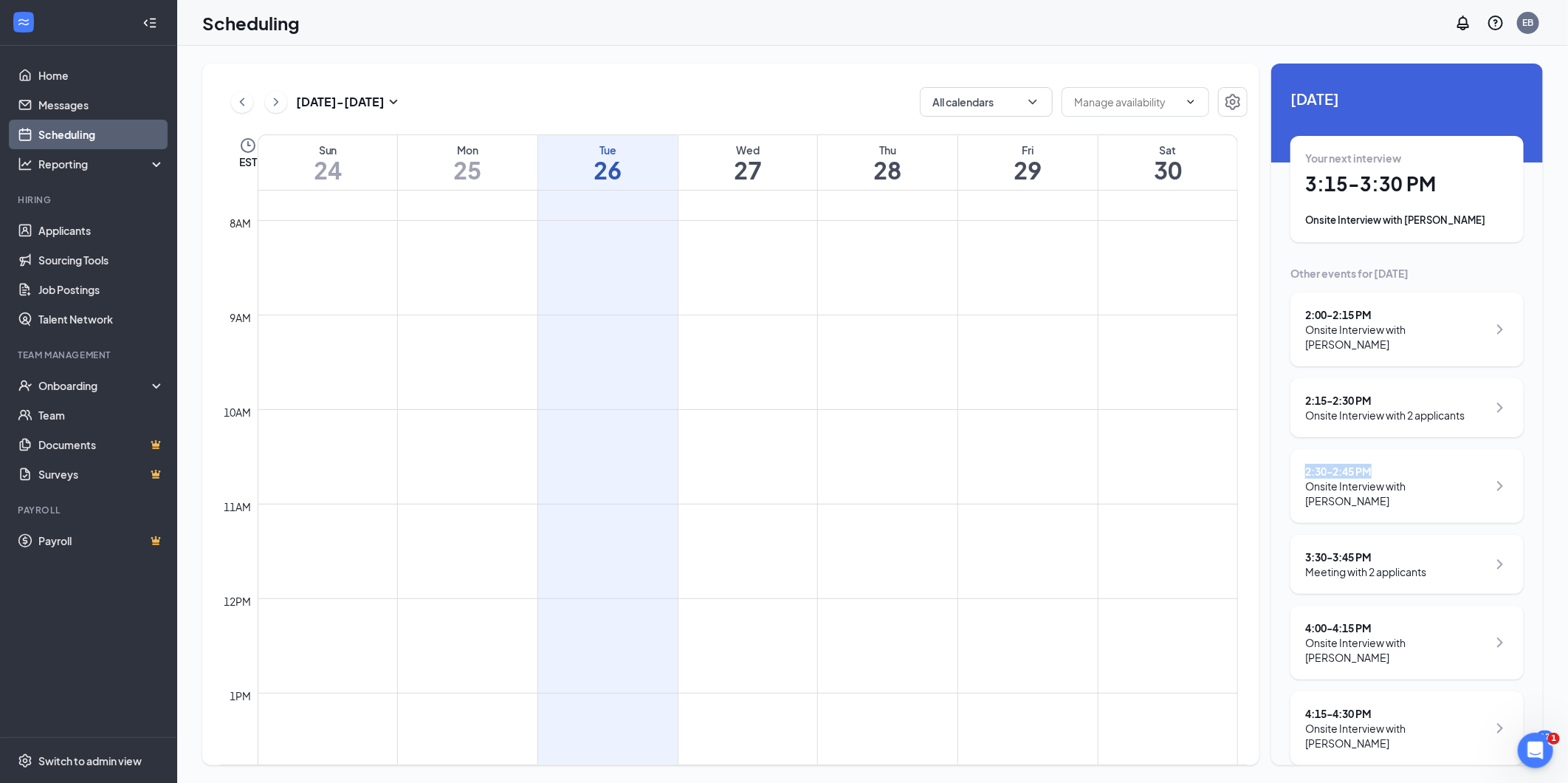
drag, startPoint x: 1467, startPoint y: 408, endPoint x: 1480, endPoint y: 445, distance: 39.2
click at [1129, 445] on div "2:00 - 2:15 PM Onsite Interview with [PERSON_NAME] 2:15 - 2:30 PM Onsite Interv…" at bounding box center [1407, 529] width 233 height 473
drag, startPoint x: 1480, startPoint y: 445, endPoint x: 1481, endPoint y: 411, distance: 34.0
click at [1129, 411] on div "2:15 - 2:30 PM Onsite Interview with 2 applicants" at bounding box center [1407, 407] width 233 height 59
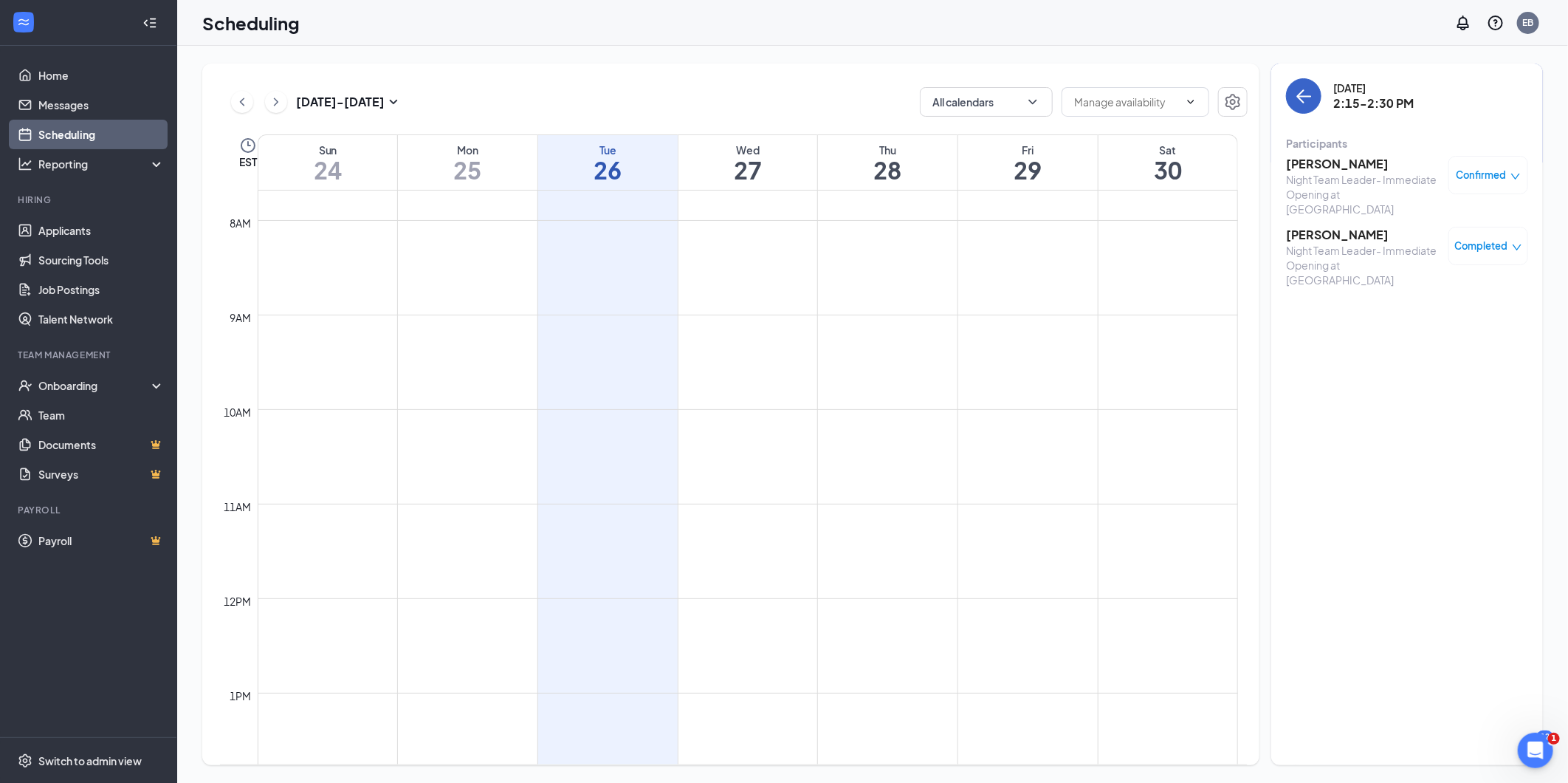
click at [1129, 97] on icon "ArrowLeft" at bounding box center [1305, 97] width 14 height 2
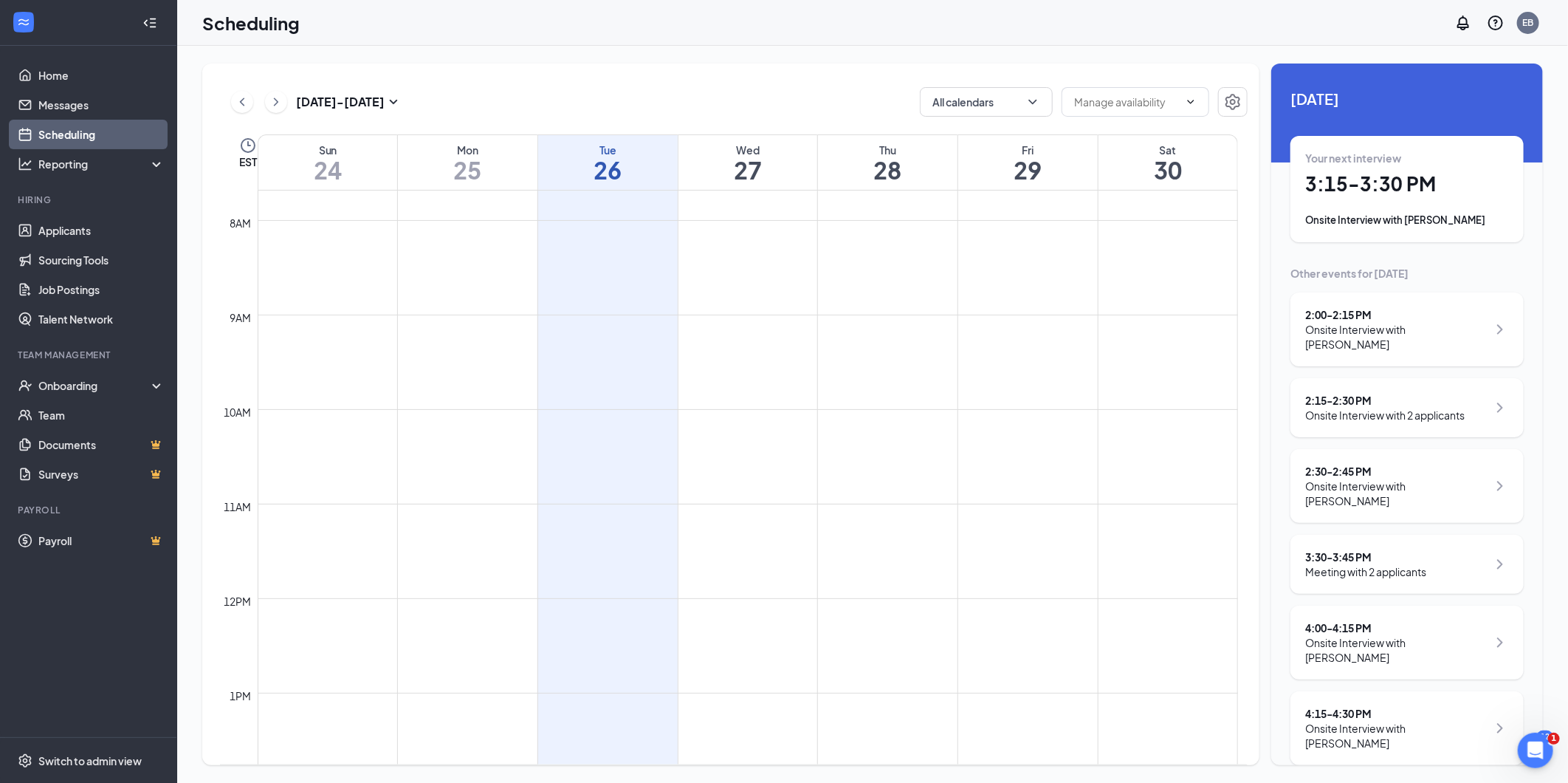
click at [1129, 469] on div "2:30 - 2:45 PM Onsite Interview with [PERSON_NAME]" at bounding box center [1407, 486] width 203 height 45
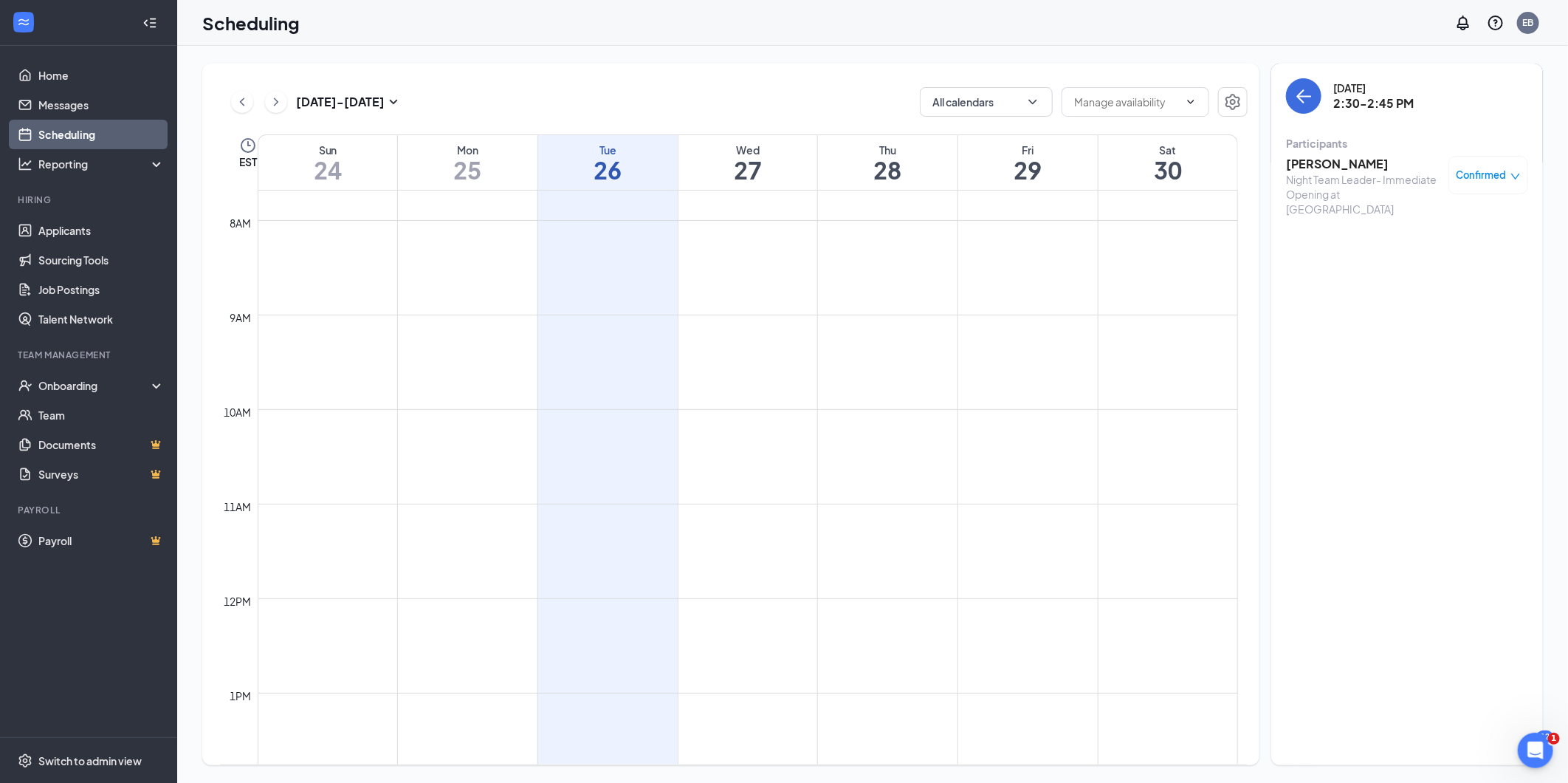
click at [1129, 177] on icon "down" at bounding box center [1515, 176] width 10 height 10
click at [1129, 245] on span "Mark complete" at bounding box center [1431, 248] width 74 height 16
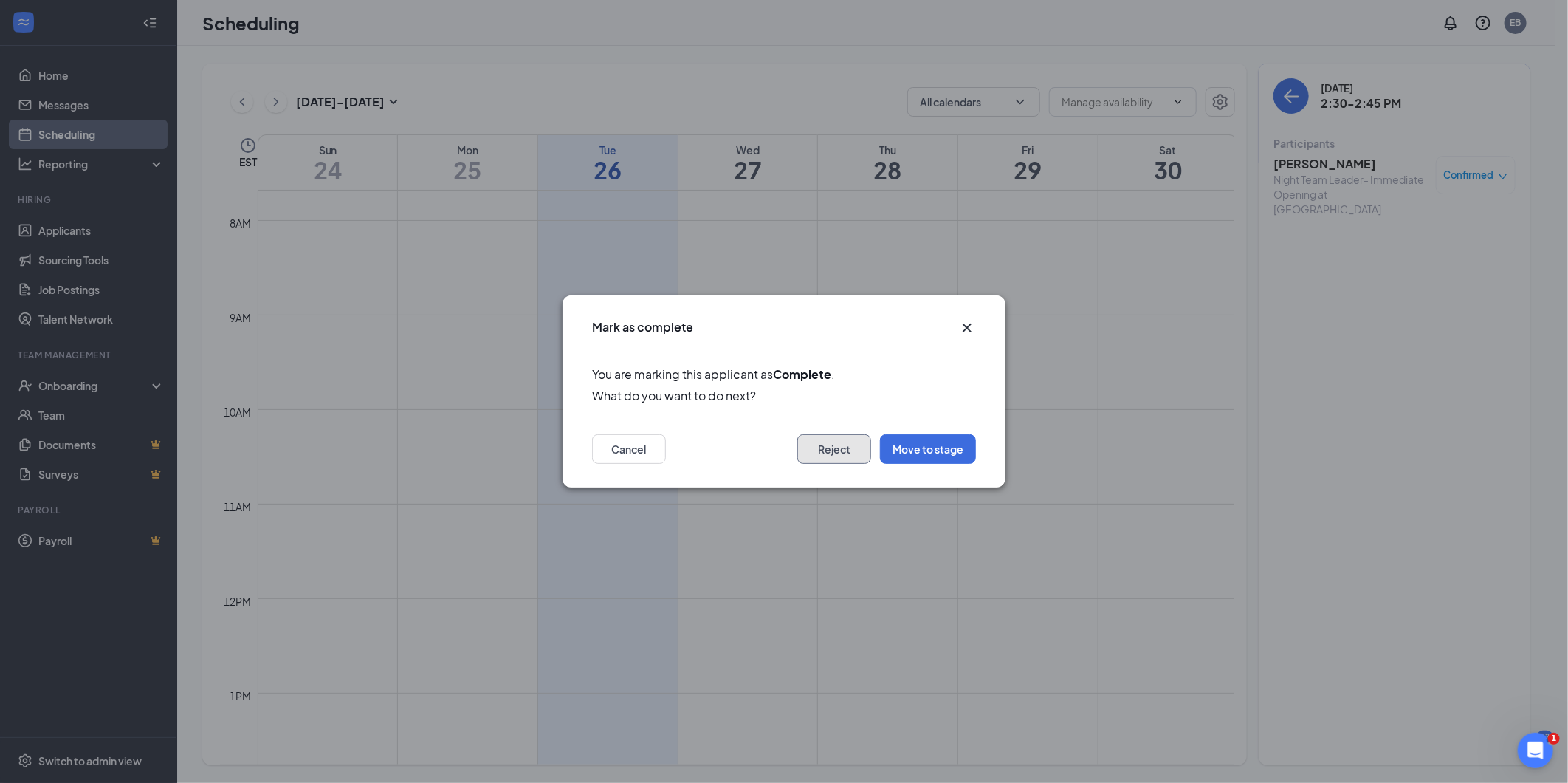
click at [846, 447] on button "Reject" at bounding box center [834, 449] width 74 height 29
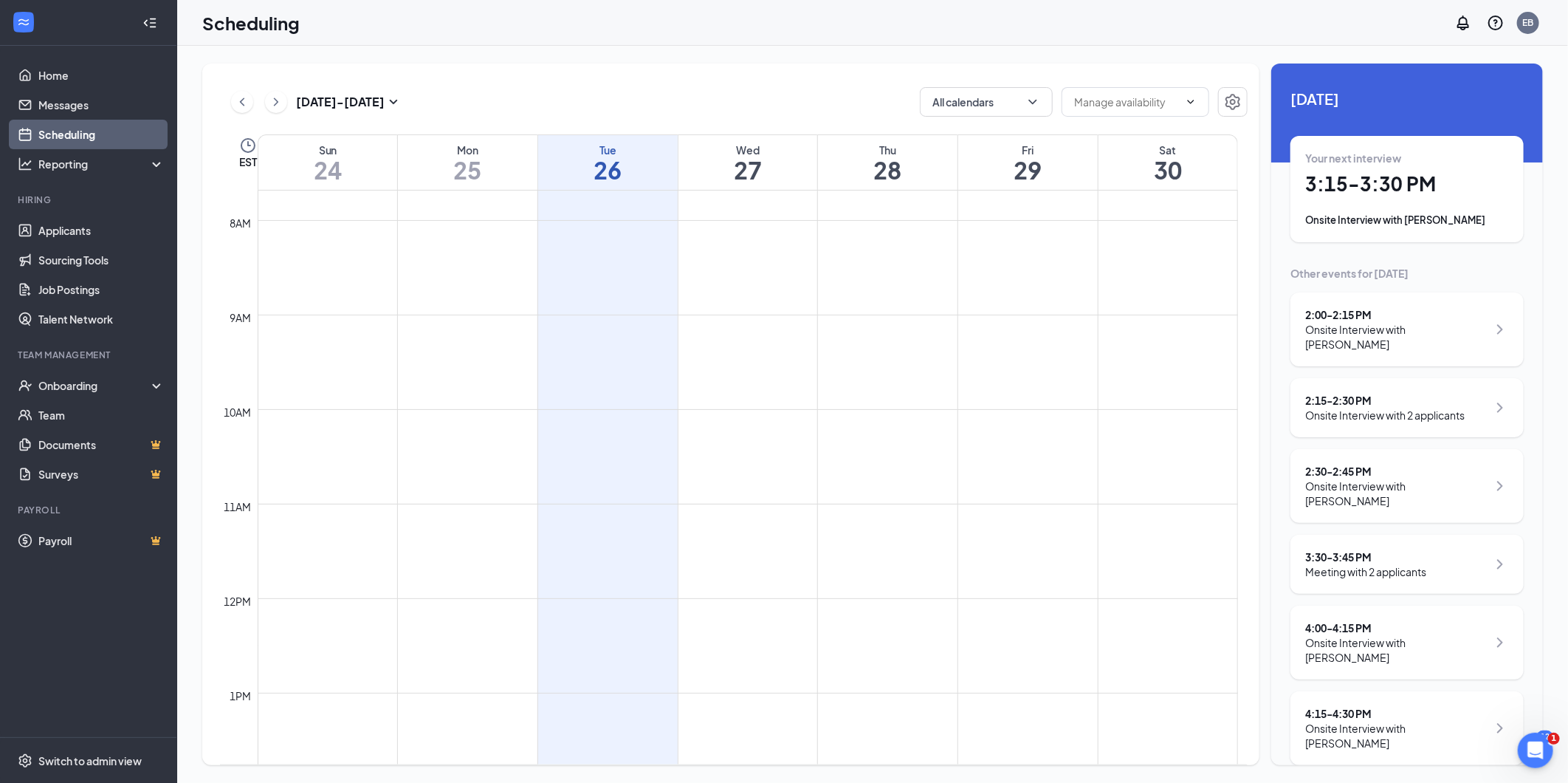
click at [1129, 563] on div "3:30 - 3:45 PM Meeting with 2 applicants" at bounding box center [1407, 563] width 233 height 59
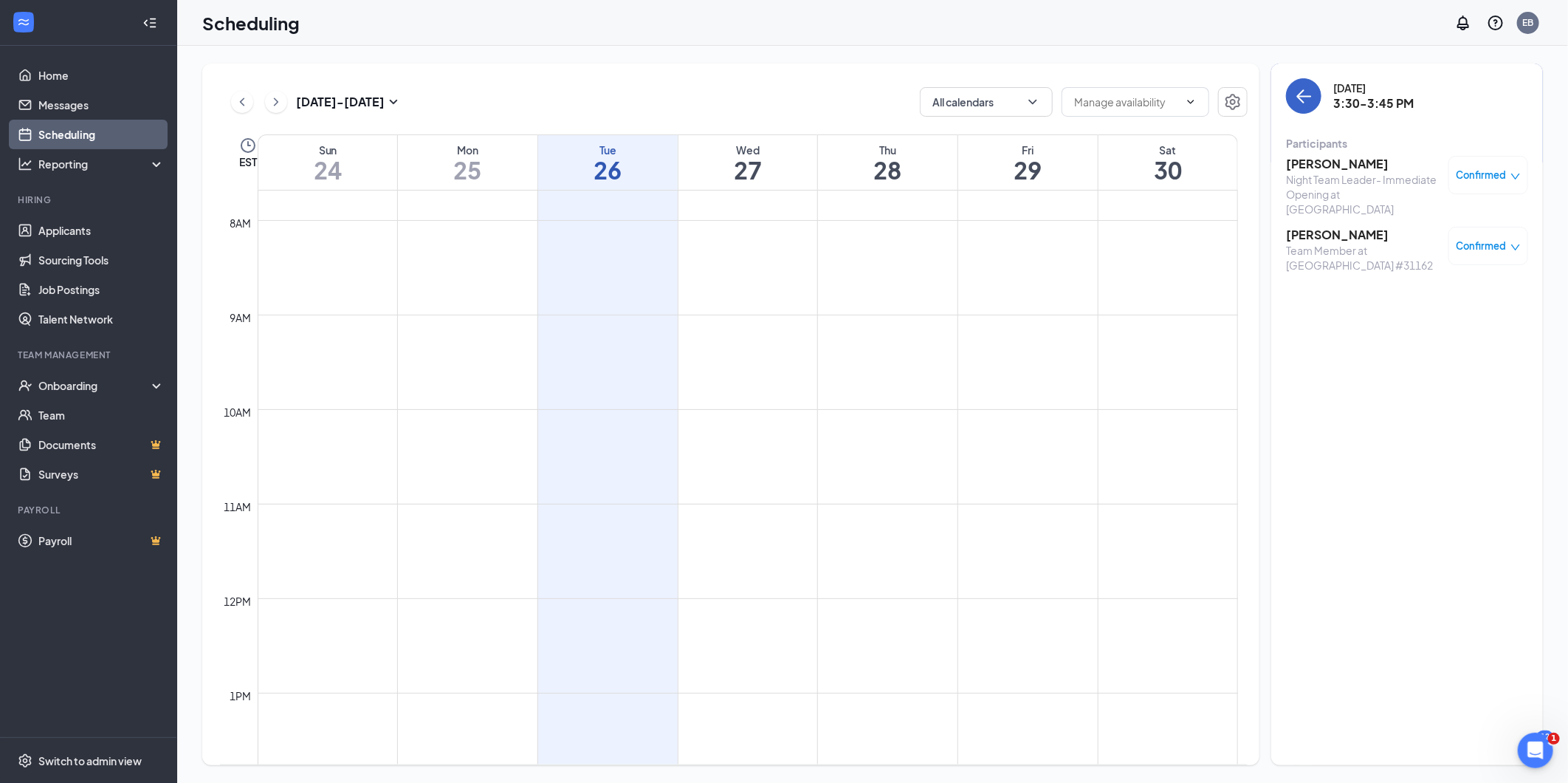
click at [1129, 101] on icon "ArrowLeft" at bounding box center [1301, 96] width 8 height 14
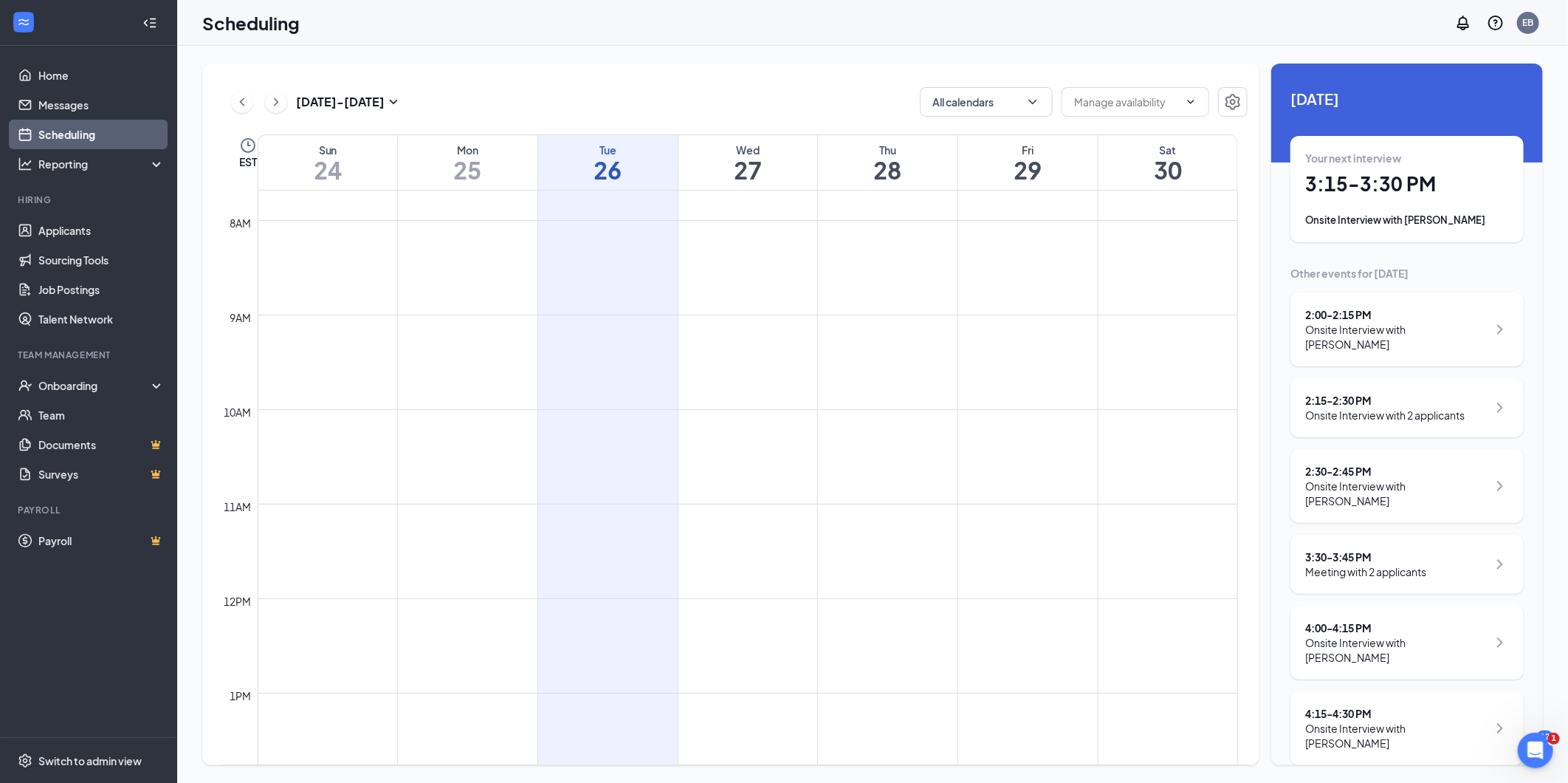
click at [1129, 563] on div "Onsite Interview with [PERSON_NAME]" at bounding box center [1397, 649] width 183 height 29
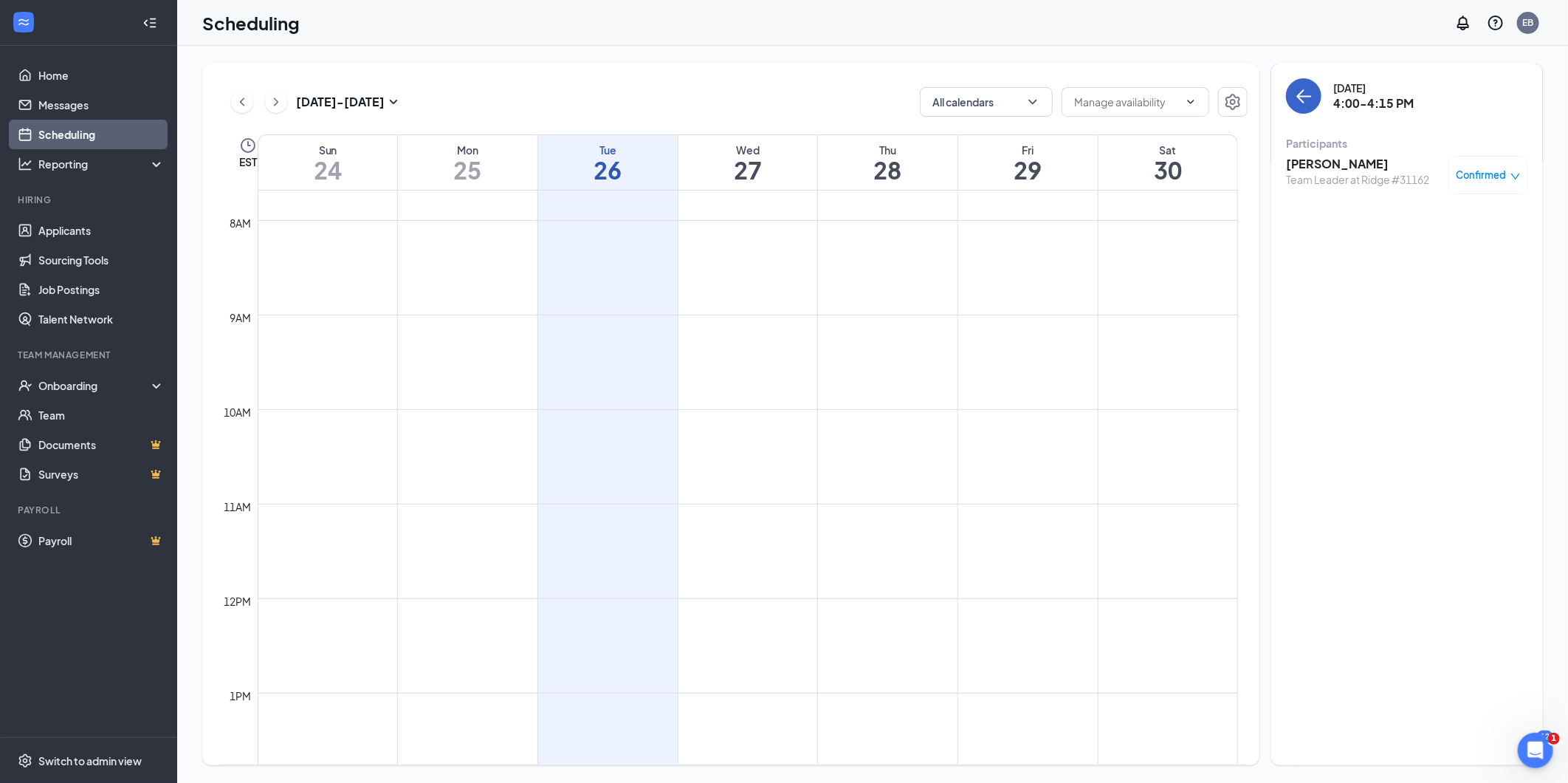
click at [1129, 98] on icon "ArrowLeft" at bounding box center [1303, 95] width 18 height 18
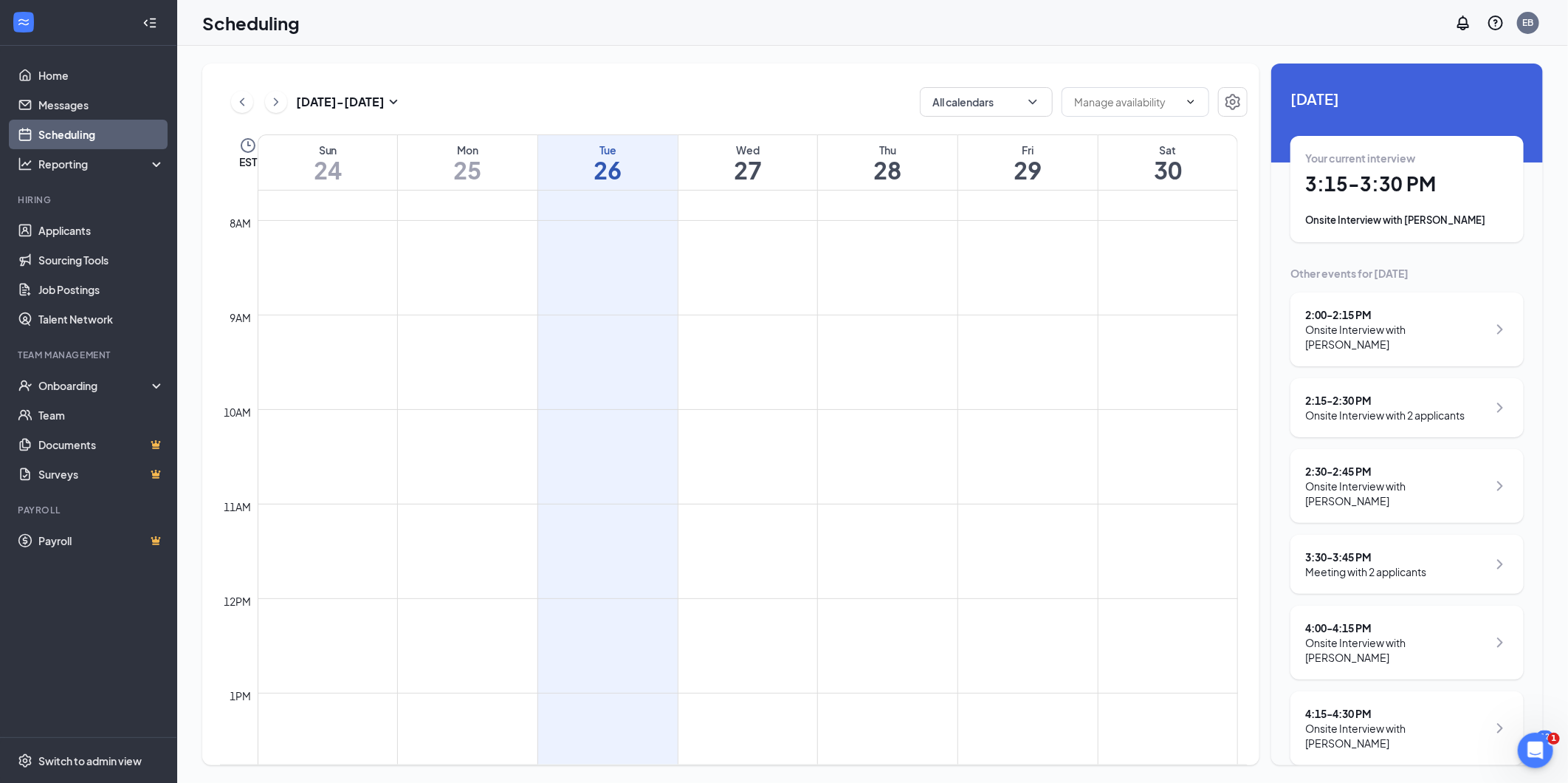
click at [1129, 410] on div "2:15 - 2:30 PM Onsite Interview with 2 applicants" at bounding box center [1407, 407] width 233 height 59
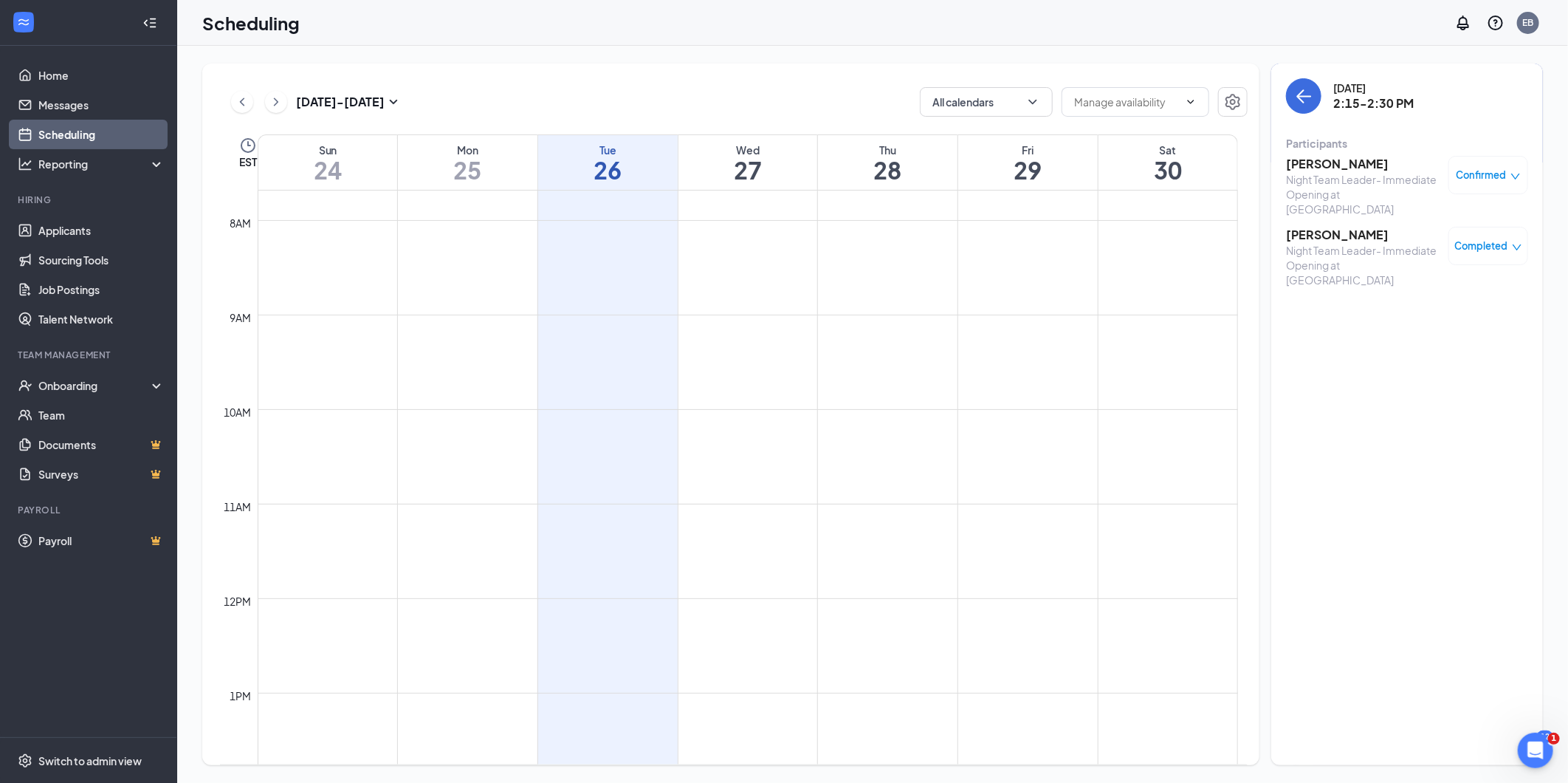
click at [1129, 180] on span "Confirmed" at bounding box center [1481, 174] width 50 height 15
click at [1129, 278] on span "Mark as no-show" at bounding box center [1435, 273] width 82 height 16
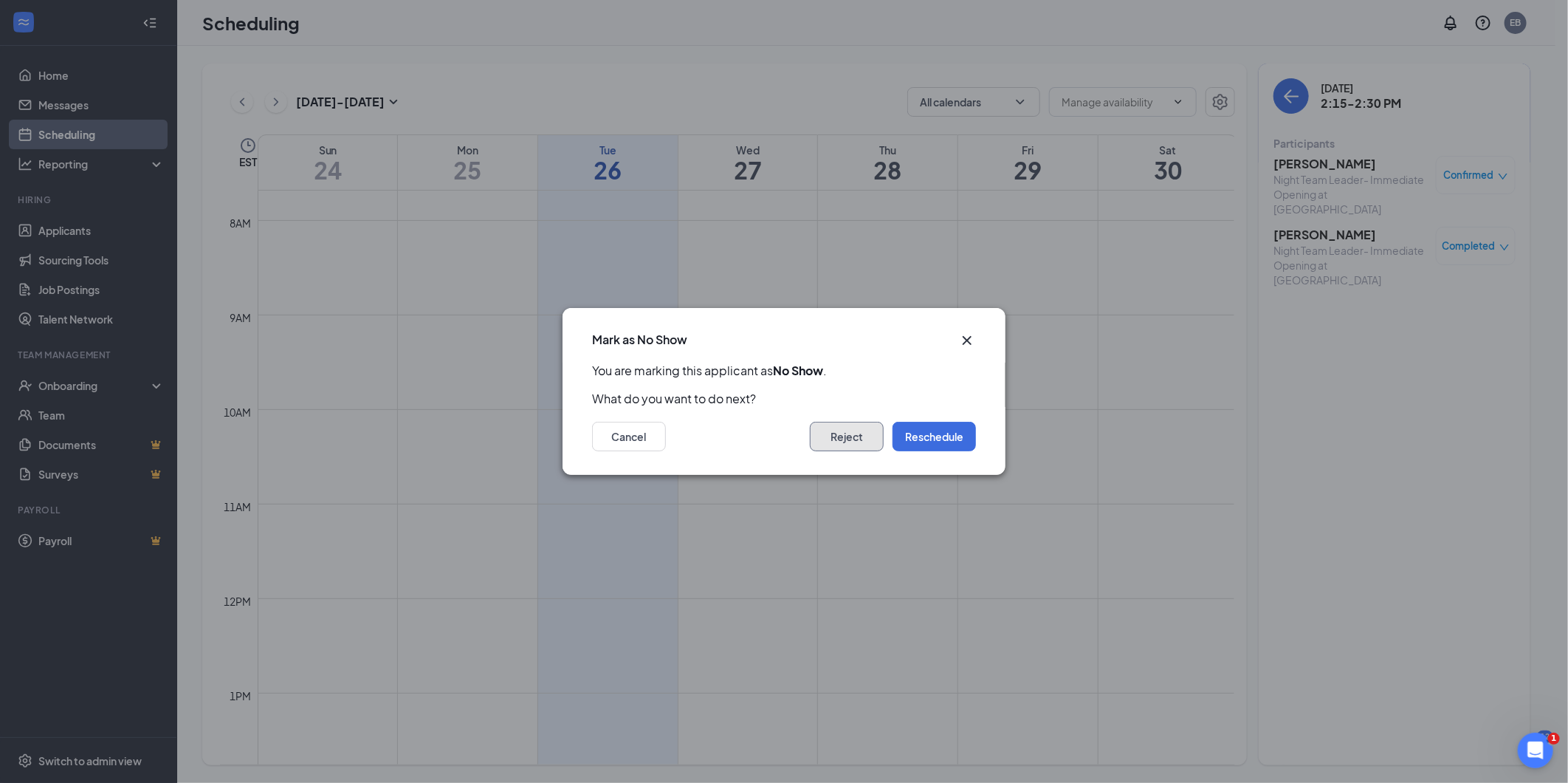
click at [846, 444] on button "Reject" at bounding box center [847, 436] width 74 height 29
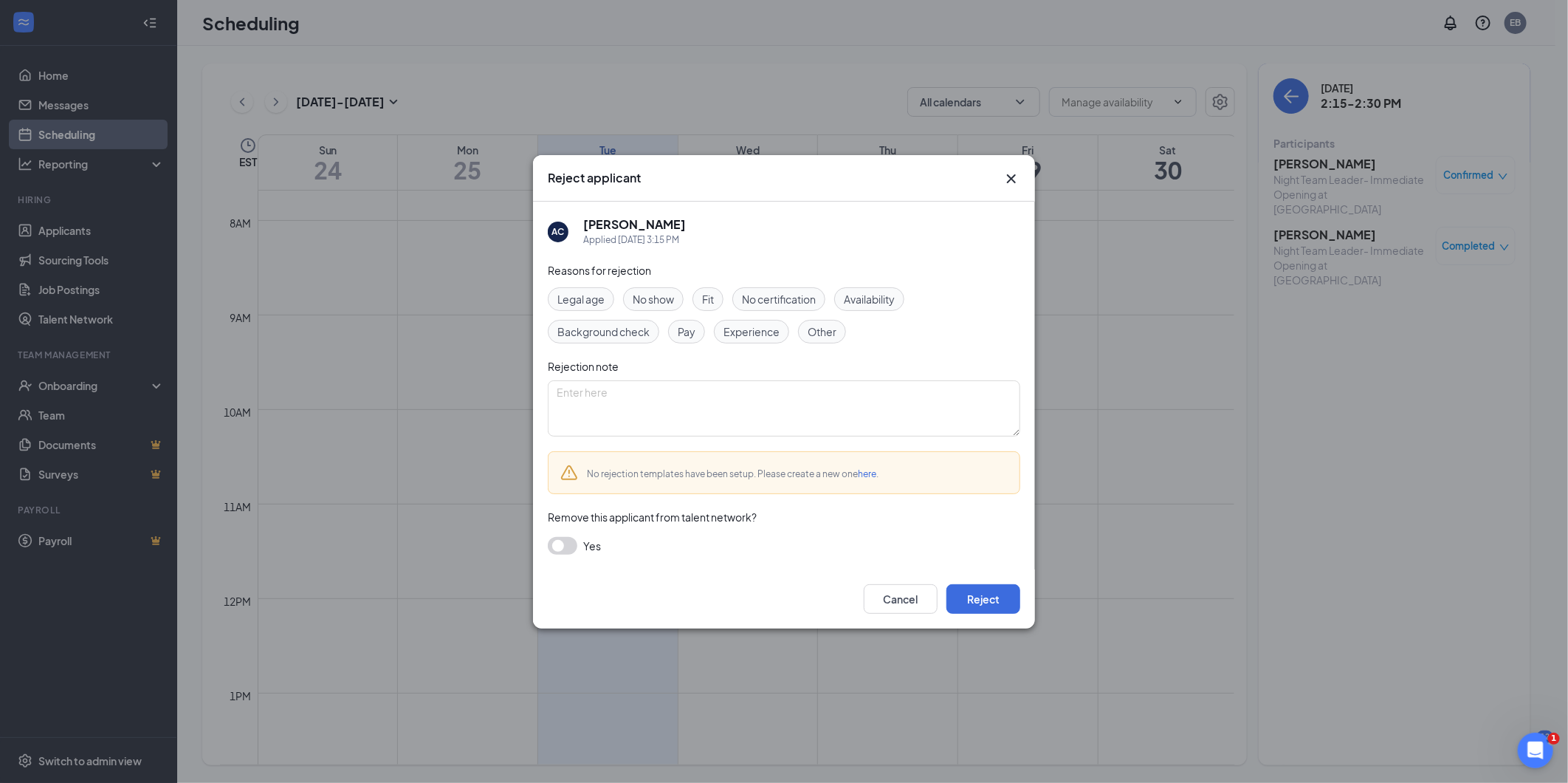
click at [669, 303] on span "No show" at bounding box center [653, 299] width 41 height 16
click at [972, 563] on button "Reject" at bounding box center [983, 599] width 74 height 29
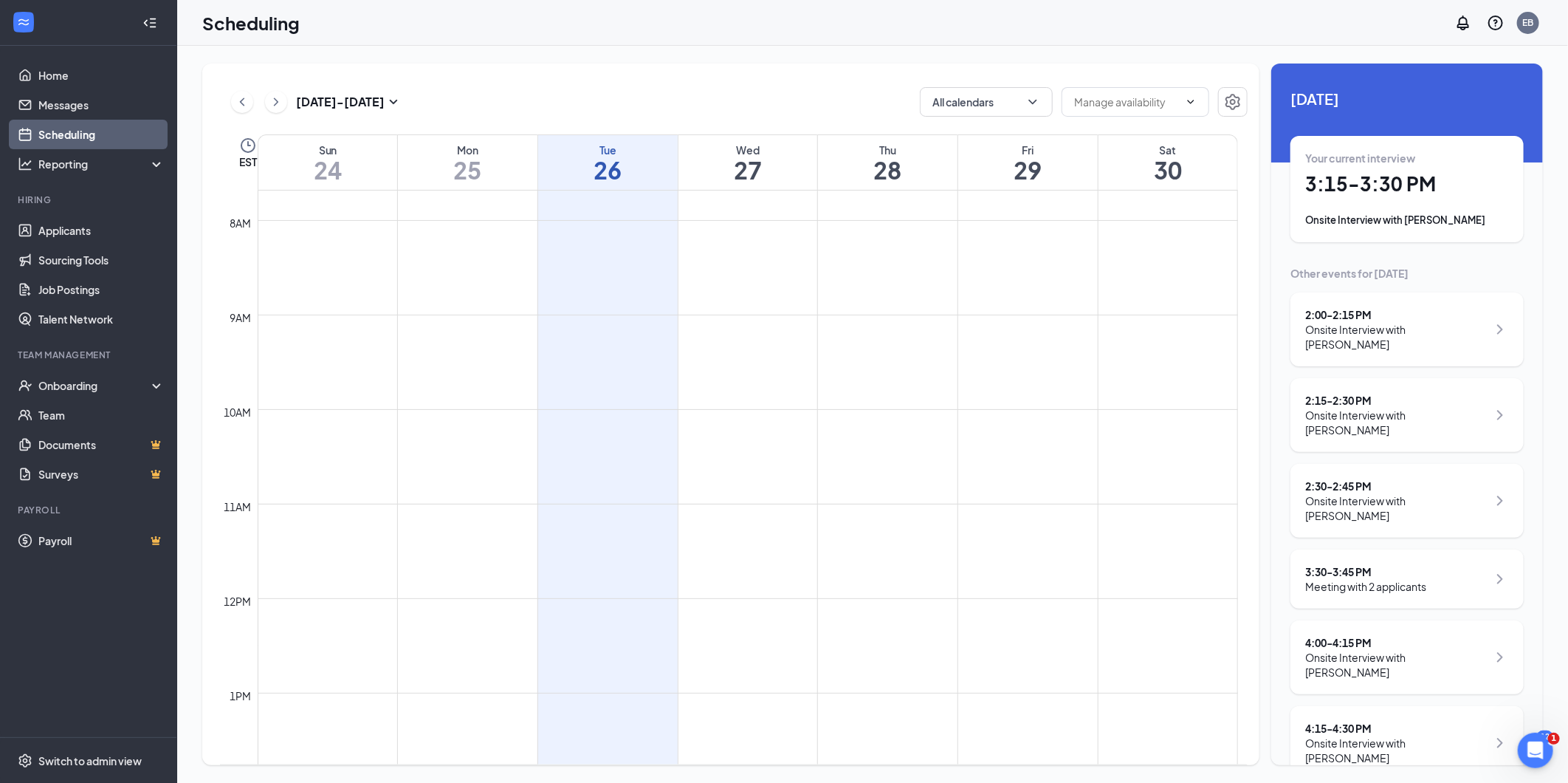
click at [1129, 416] on div "Onsite Interview with [PERSON_NAME]" at bounding box center [1397, 422] width 183 height 29
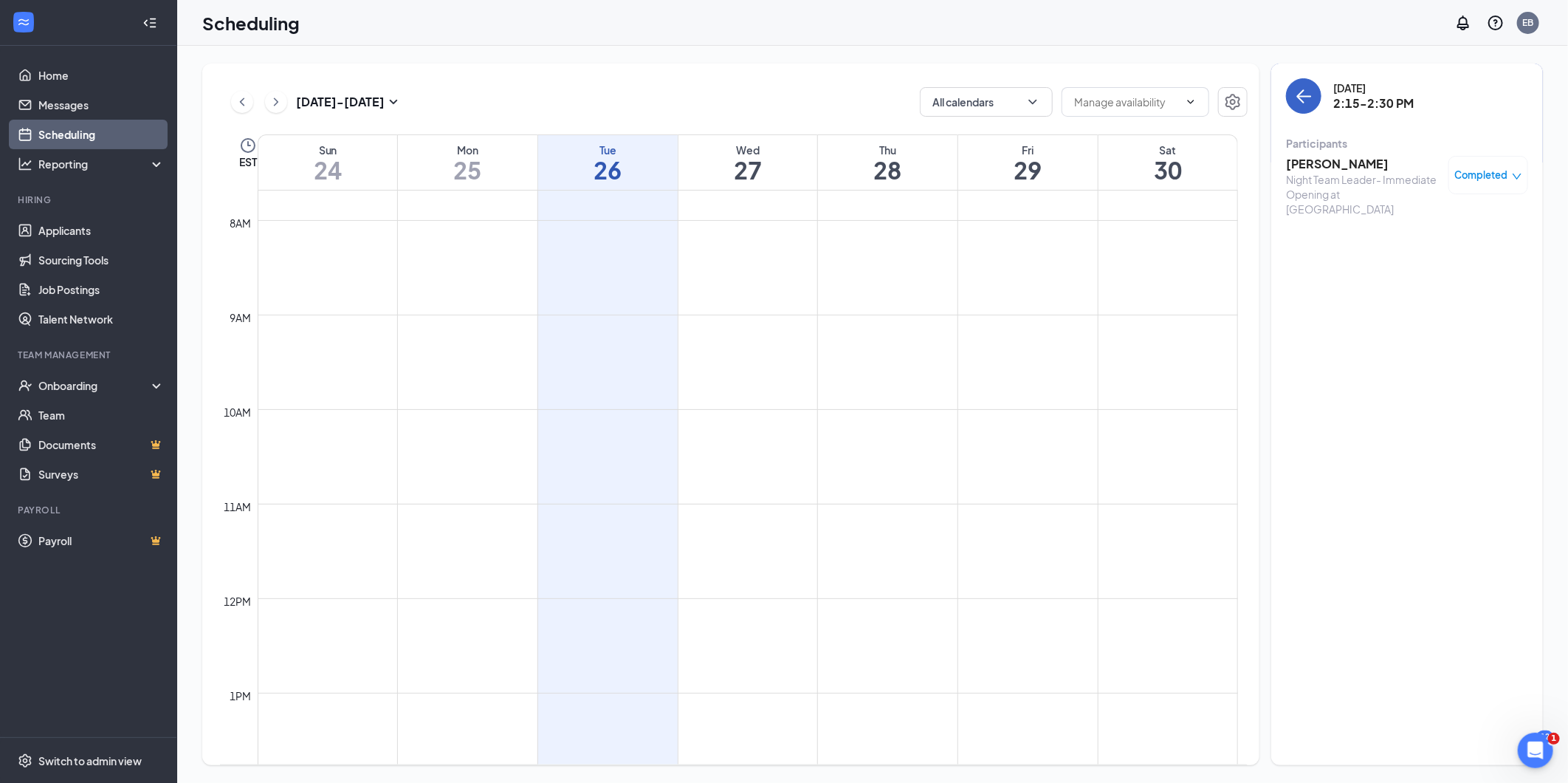
click at [1129, 107] on button "back-button" at bounding box center [1304, 96] width 35 height 35
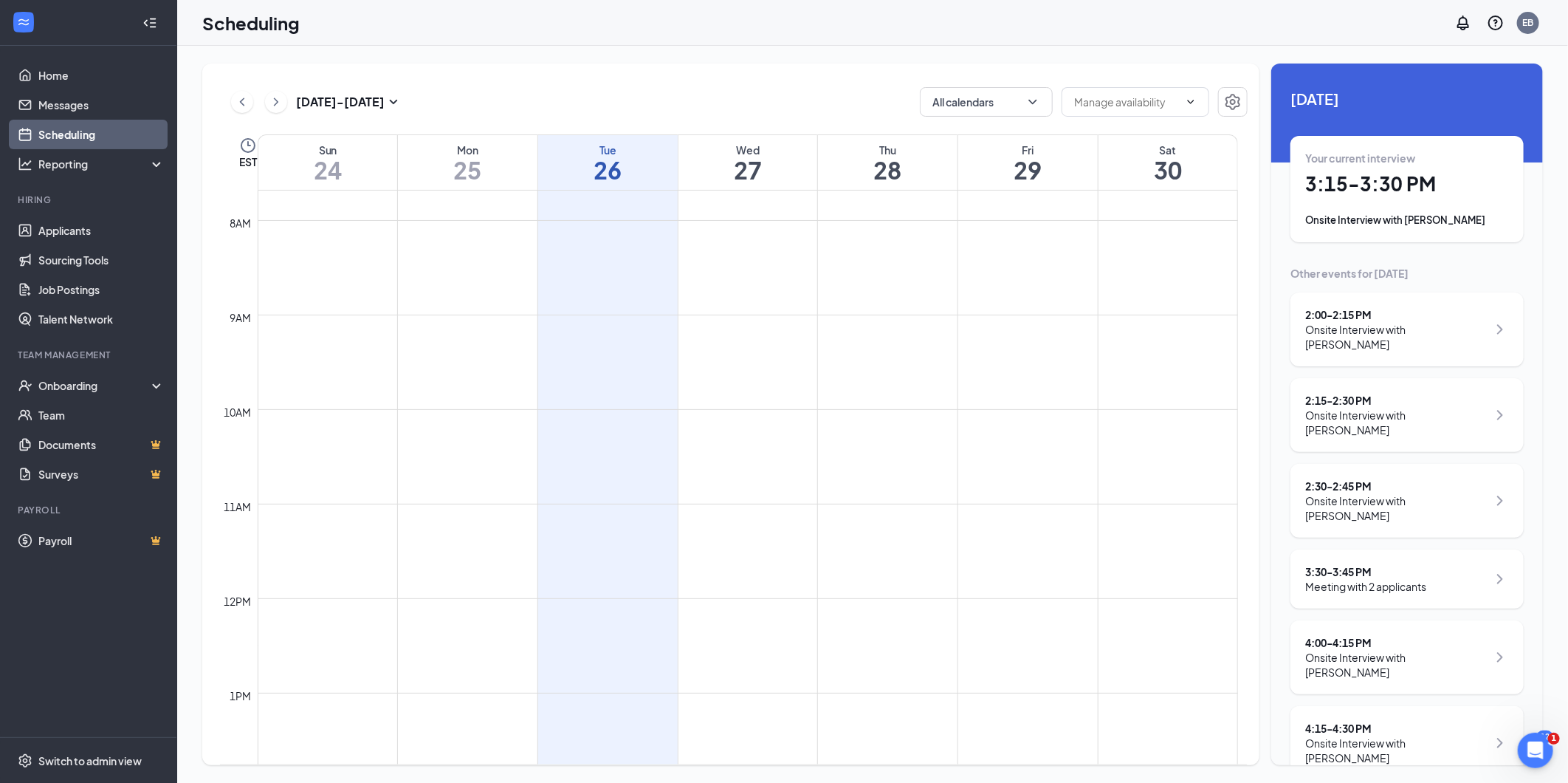
click at [1129, 563] on div "Meeting with 2 applicants" at bounding box center [1366, 586] width 121 height 15
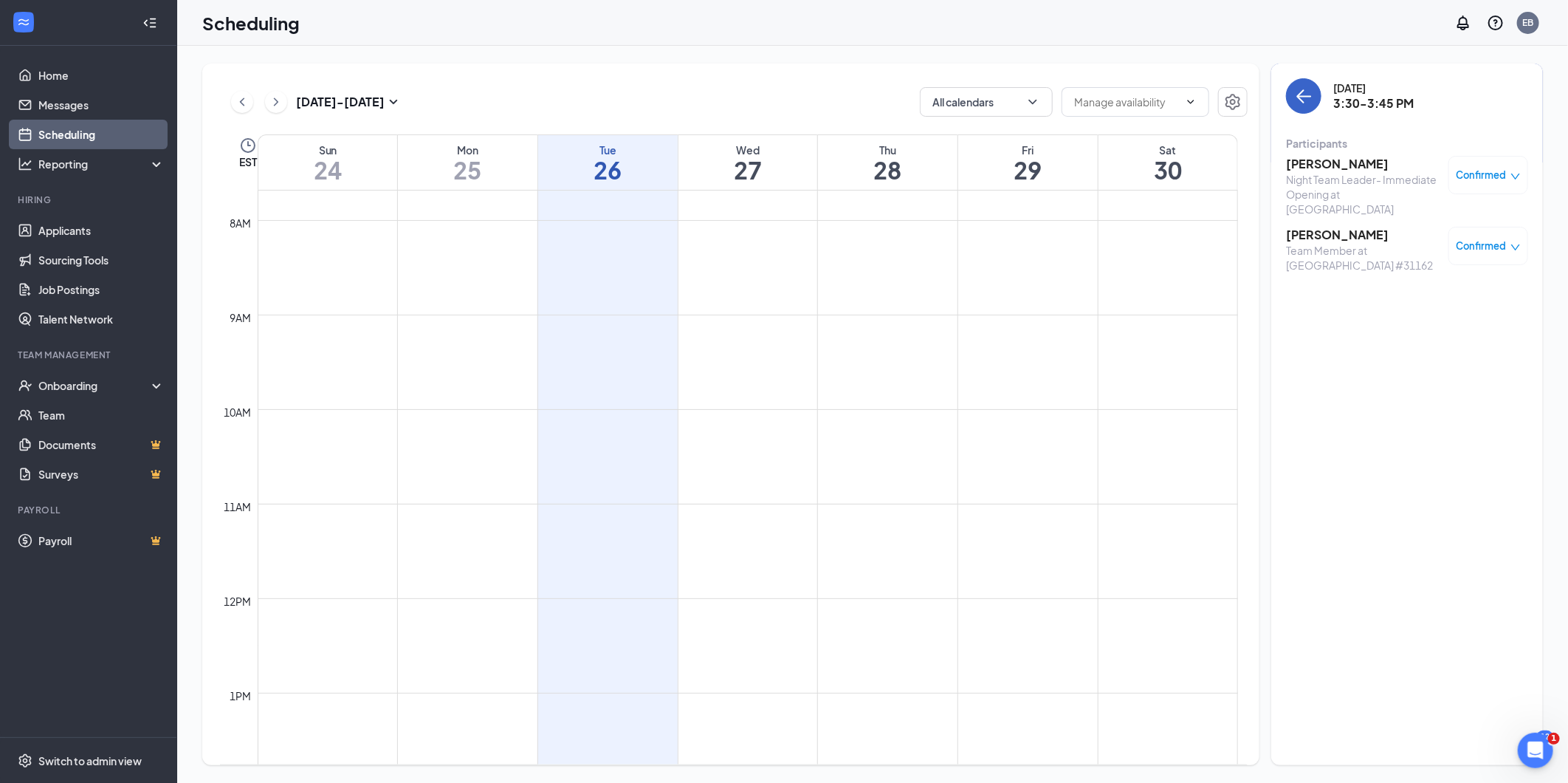
click at [1129, 94] on icon "ArrowLeft" at bounding box center [1303, 95] width 18 height 18
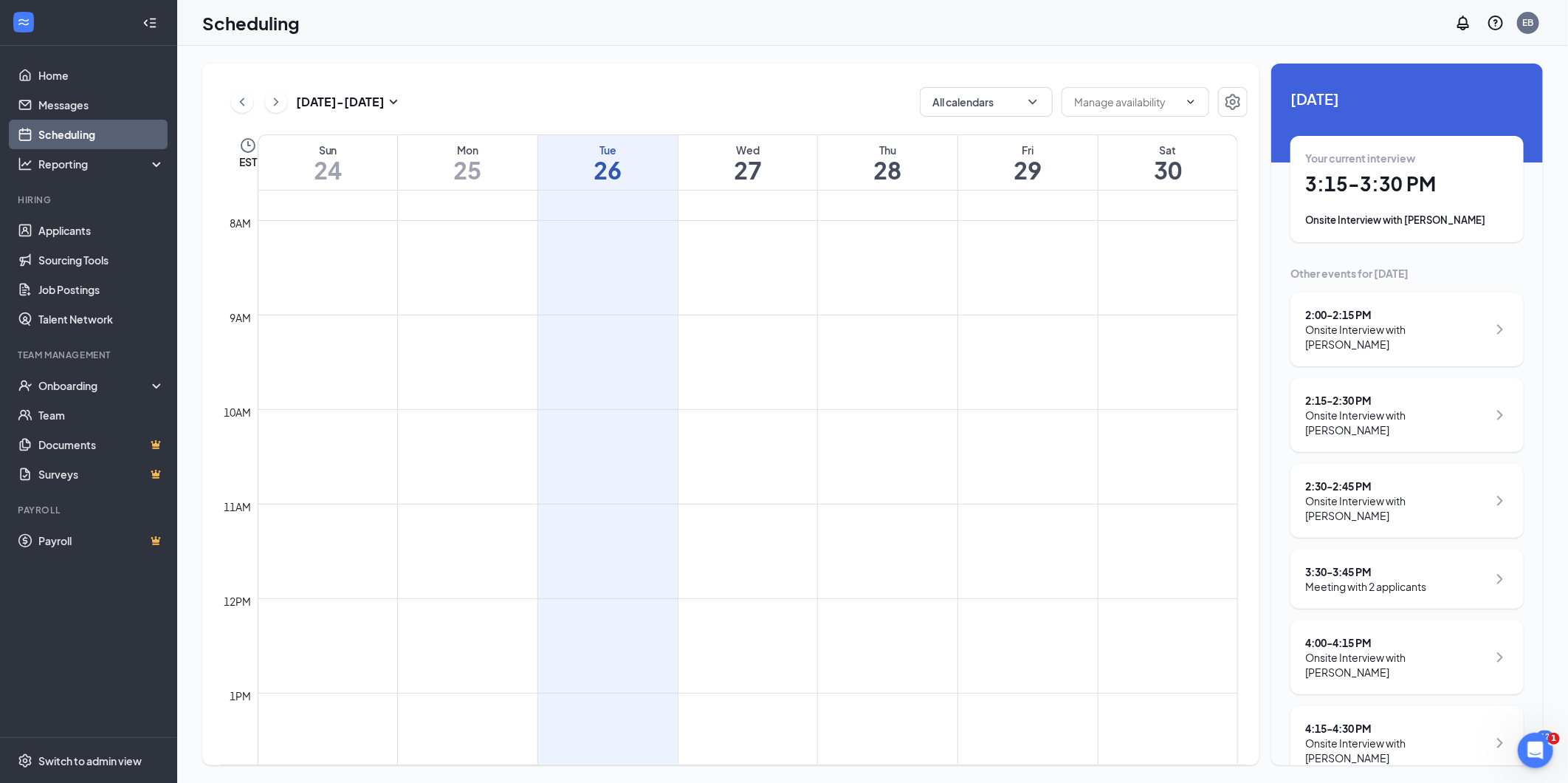
click at [1129, 563] on icon "ChevronRight" at bounding box center [1500, 657] width 18 height 18
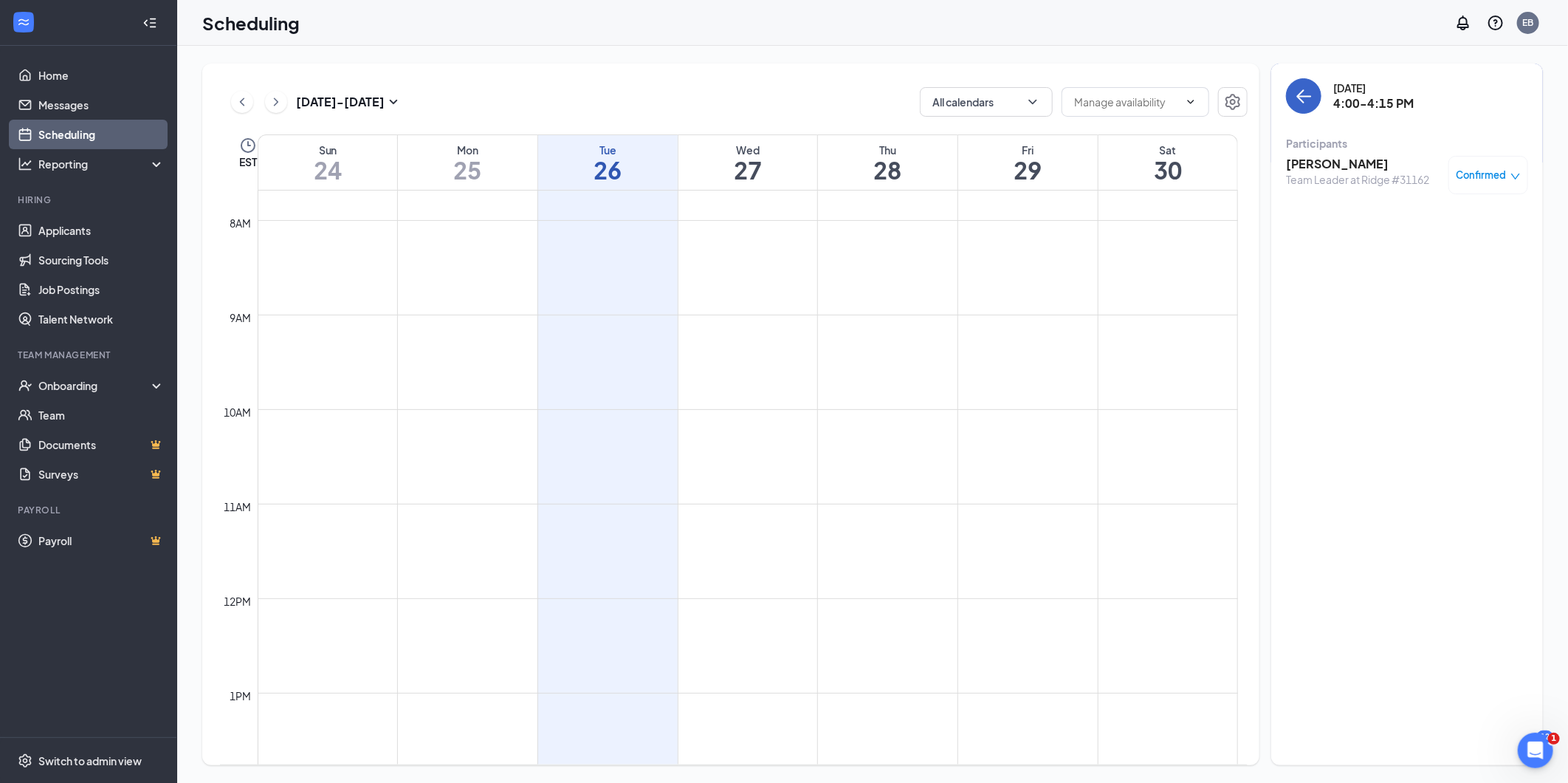
click at [1129, 83] on button "back-button" at bounding box center [1304, 96] width 35 height 35
